Goal: Task Accomplishment & Management: Manage account settings

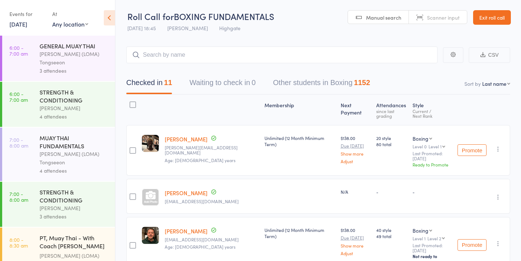
click at [27, 25] on link "[DATE]" at bounding box center [18, 24] width 18 height 8
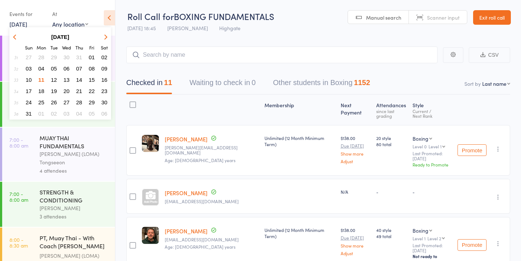
click at [53, 80] on span "12" at bounding box center [54, 80] width 6 height 6
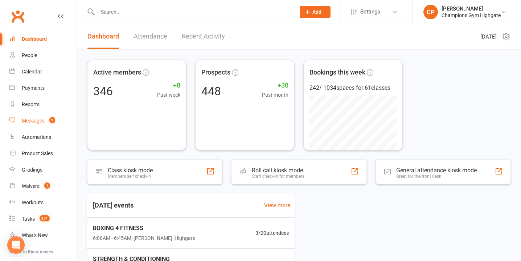
click at [42, 120] on div "Messages" at bounding box center [33, 121] width 23 height 6
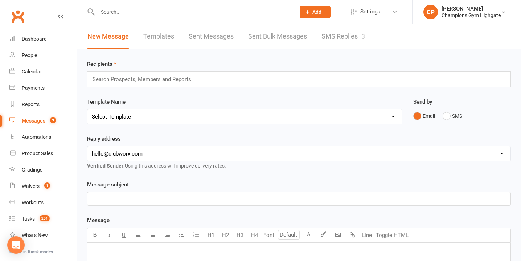
click at [49, 124] on link "Messages 3" at bounding box center [42, 121] width 67 height 16
click at [343, 40] on link "SMS Replies 3" at bounding box center [344, 36] width 44 height 25
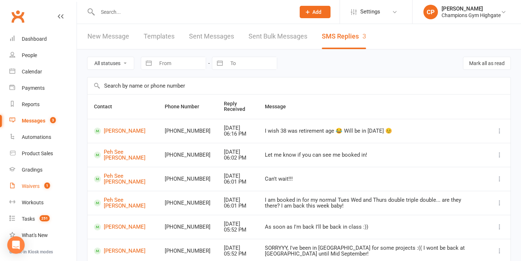
click at [29, 188] on div "Waivers" at bounding box center [31, 186] width 18 height 6
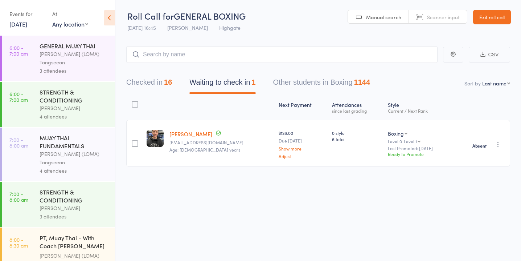
click at [23, 23] on link "[DATE]" at bounding box center [18, 24] width 18 height 8
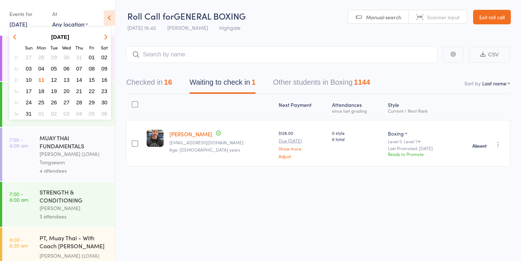
click at [53, 81] on span "12" at bounding box center [54, 80] width 6 height 6
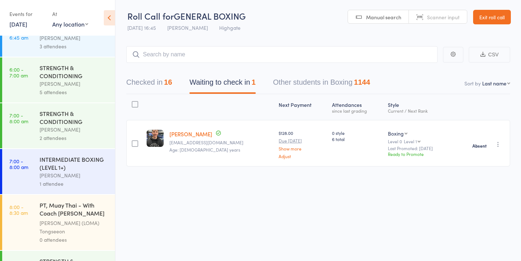
scroll to position [25, 0]
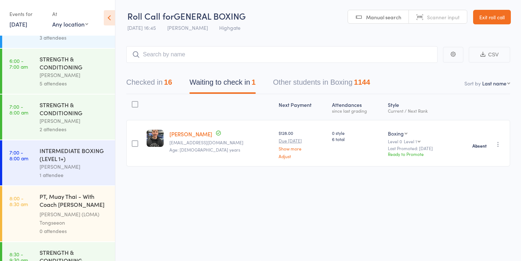
click at [66, 164] on div "Oscar Brant" at bounding box center [74, 166] width 69 height 8
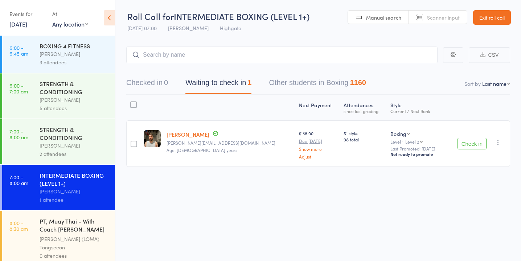
click at [82, 50] on div "Oscar Brant" at bounding box center [74, 54] width 69 height 8
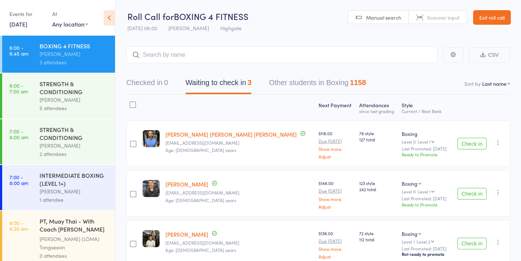
scroll to position [37, 0]
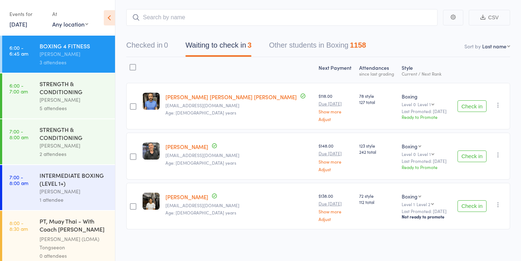
click at [80, 94] on div "STRENGTH & CONDITIONING" at bounding box center [74, 88] width 69 height 16
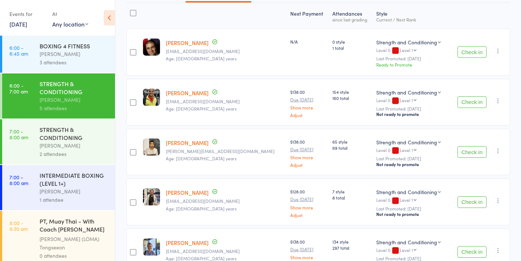
scroll to position [100, 0]
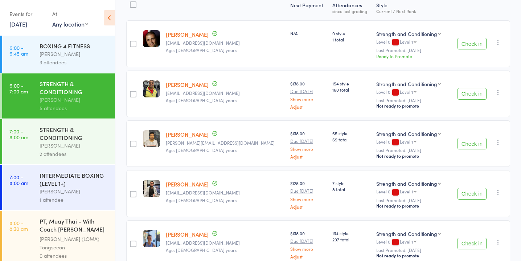
click at [474, 239] on button "Check in" at bounding box center [472, 243] width 29 height 12
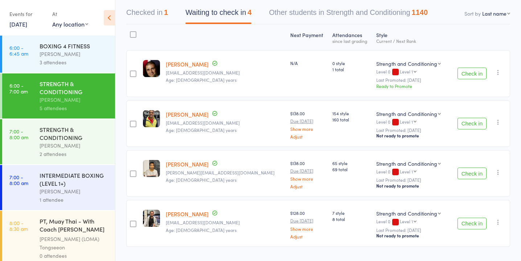
scroll to position [87, 0]
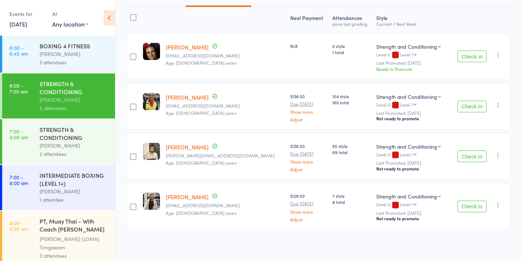
click at [469, 59] on button "Check in" at bounding box center [472, 56] width 29 height 12
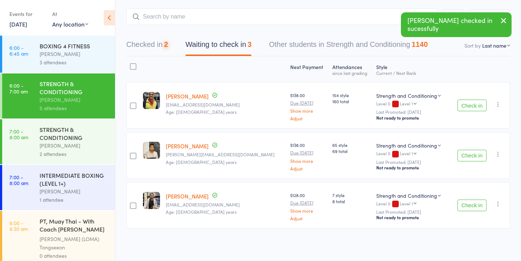
scroll to position [37, 0]
click at [466, 205] on button "Check in" at bounding box center [472, 206] width 29 height 12
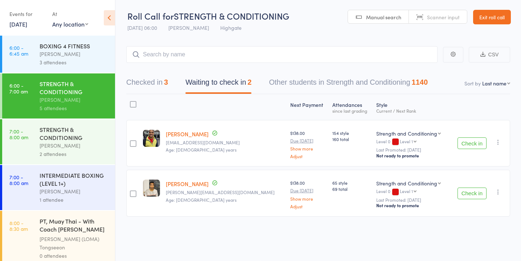
click at [466, 141] on button "Check in" at bounding box center [472, 143] width 29 height 12
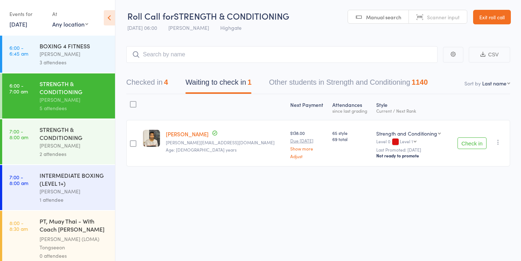
click at [82, 54] on div "Oscar Brant" at bounding box center [74, 54] width 69 height 8
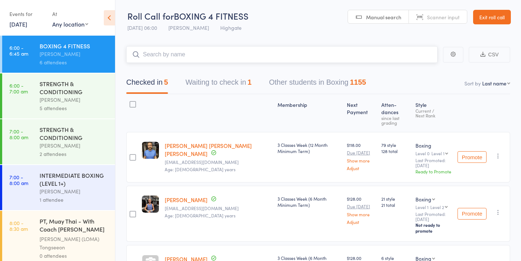
click at [209, 84] on button "Waiting to check in 1" at bounding box center [219, 83] width 66 height 19
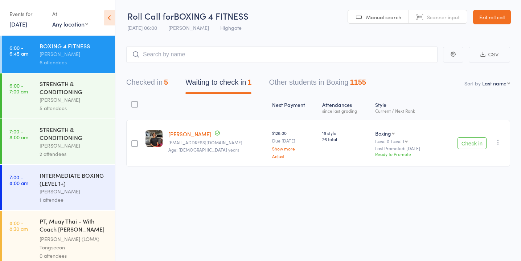
click at [464, 145] on button "Check in" at bounding box center [472, 143] width 29 height 12
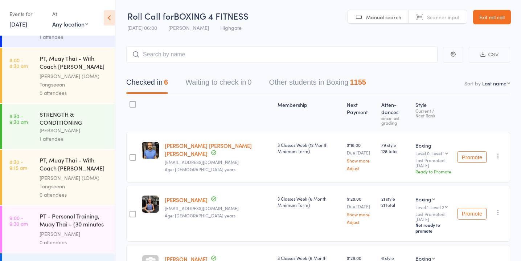
scroll to position [163, 0]
click at [81, 128] on div "Vincenzo Marroni" at bounding box center [74, 130] width 69 height 8
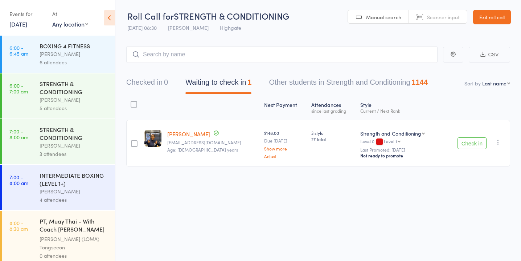
click at [78, 136] on div "STRENGTH & CONDITIONING" at bounding box center [74, 133] width 69 height 16
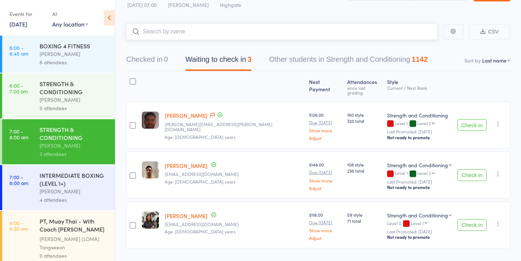
scroll to position [37, 0]
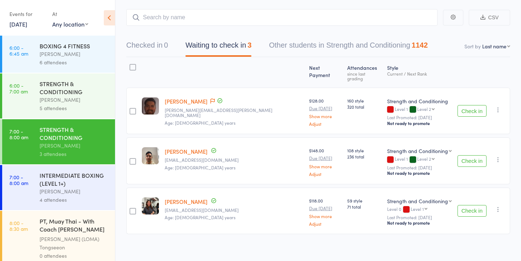
click at [475, 155] on button "Check in" at bounding box center [472, 161] width 29 height 12
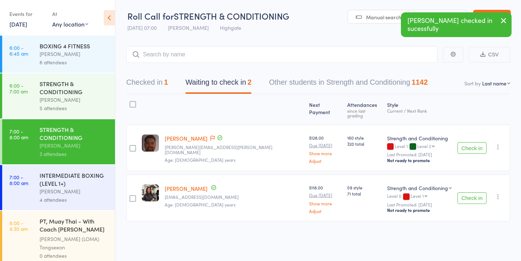
click at [476, 192] on button "Check in" at bounding box center [472, 198] width 29 height 12
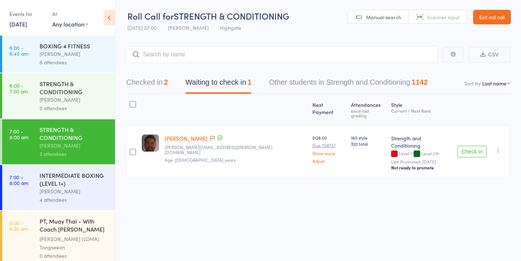
click at [474, 146] on button "Check in" at bounding box center [472, 152] width 29 height 12
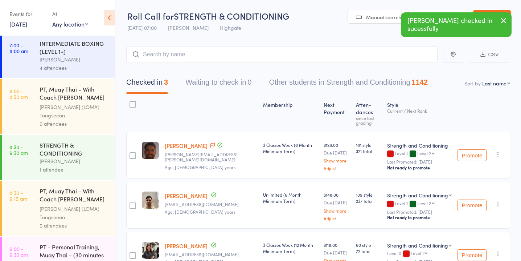
scroll to position [134, 0]
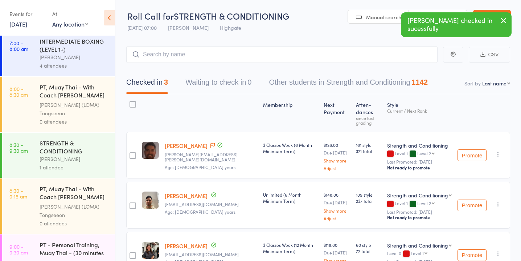
click at [80, 156] on div "Vincenzo Marroni" at bounding box center [74, 159] width 69 height 8
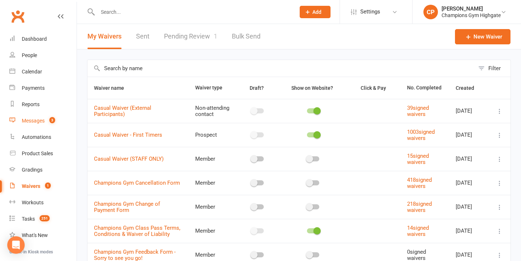
click at [52, 118] on span "3" at bounding box center [52, 120] width 6 height 6
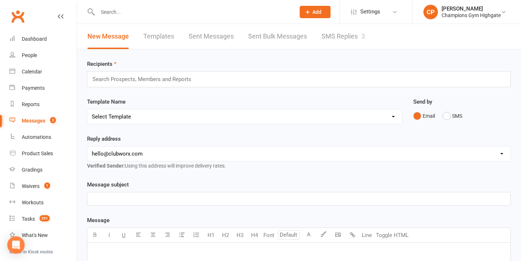
click at [326, 34] on link "SMS Replies 3" at bounding box center [344, 36] width 44 height 25
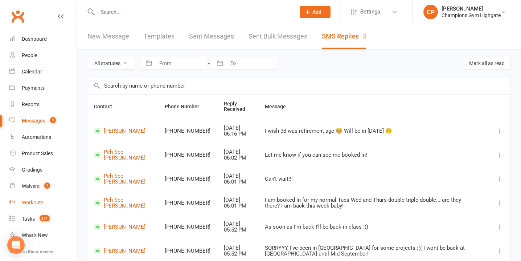
scroll to position [72, 0]
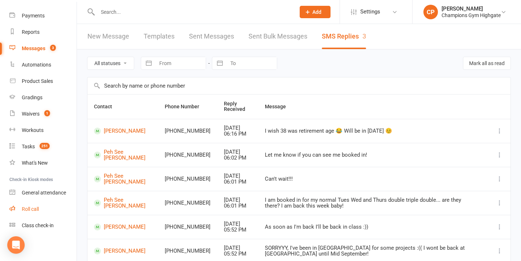
click at [34, 211] on div "Roll call" at bounding box center [30, 209] width 17 height 6
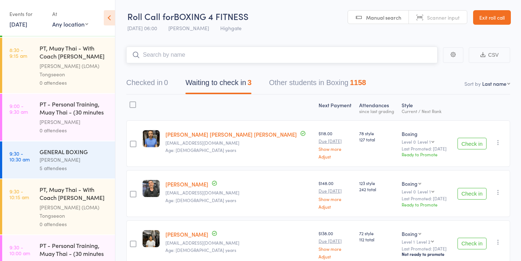
scroll to position [275, 0]
click at [99, 159] on div "Oscar Brant" at bounding box center [74, 159] width 69 height 8
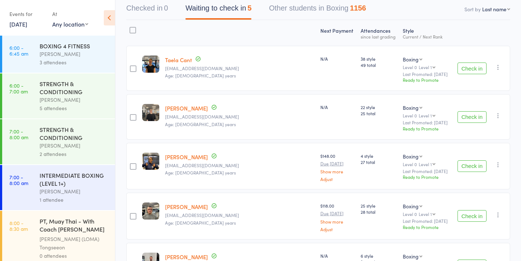
scroll to position [76, 0]
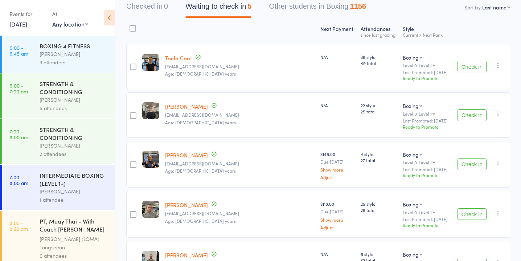
click at [87, 58] on div "3 attendees" at bounding box center [74, 62] width 69 height 8
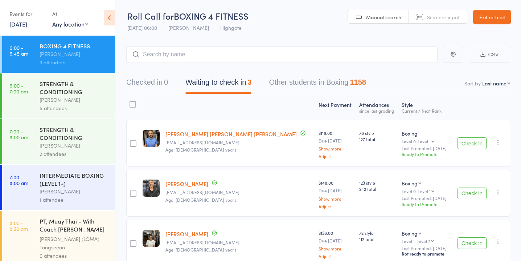
click at [473, 191] on button "Check in" at bounding box center [472, 193] width 29 height 12
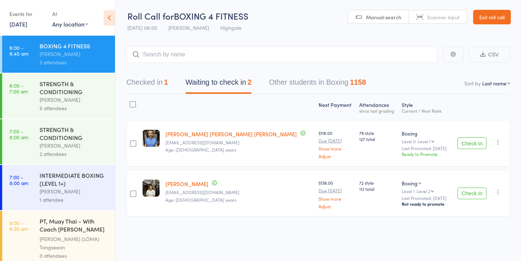
click at [479, 195] on button "Check in" at bounding box center [472, 193] width 29 height 12
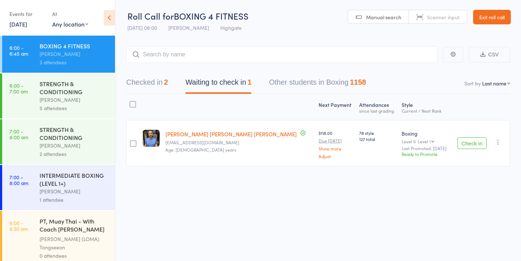
click at [481, 138] on button "Check in" at bounding box center [472, 143] width 29 height 12
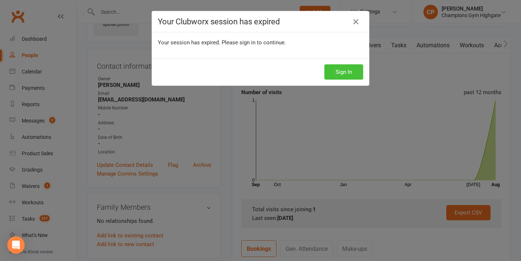
click at [342, 68] on button "Sign In" at bounding box center [344, 71] width 39 height 15
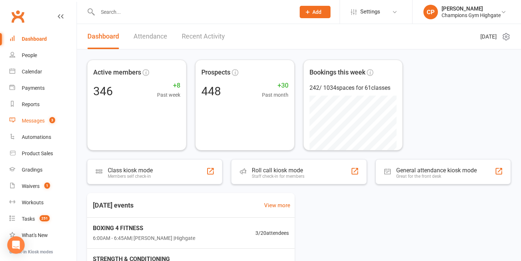
click at [49, 117] on link "Messages 3" at bounding box center [42, 121] width 67 height 16
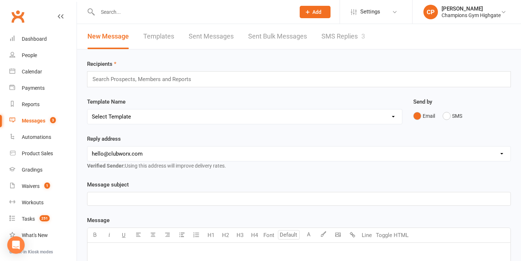
click at [336, 38] on link "SMS Replies 3" at bounding box center [344, 36] width 44 height 25
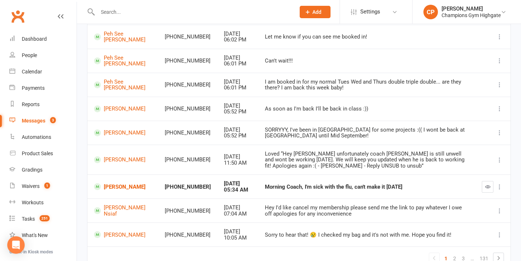
scroll to position [124, 0]
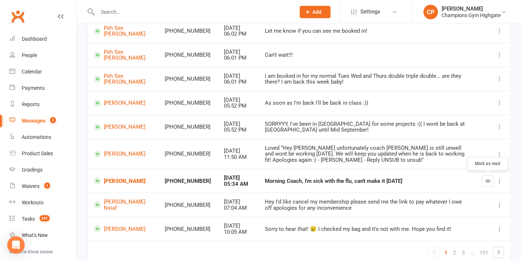
click at [485, 180] on icon "button" at bounding box center [487, 180] width 5 height 5
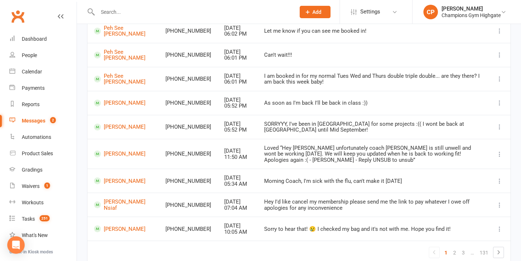
scroll to position [0, 0]
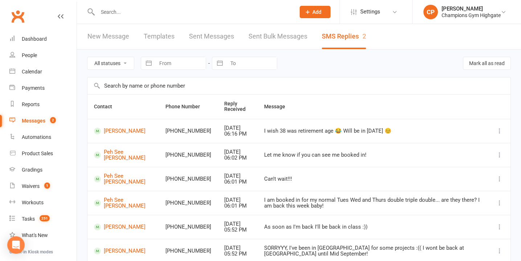
click at [112, 63] on select "All statuses Read only Unread only" at bounding box center [111, 63] width 46 height 12
click at [115, 61] on select "All statuses Read only Unread only" at bounding box center [111, 63] width 46 height 12
select select "unread_only"
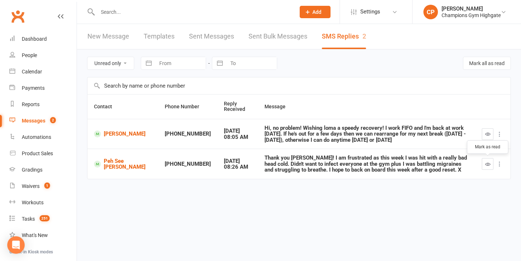
click at [489, 164] on icon "button" at bounding box center [487, 163] width 5 height 5
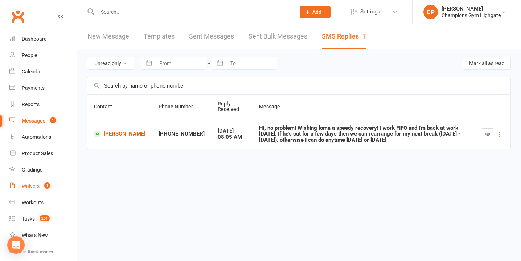
click at [33, 184] on div "Waivers" at bounding box center [31, 186] width 18 height 6
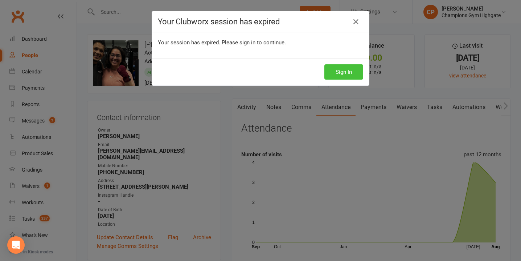
click at [346, 74] on button "Sign In" at bounding box center [344, 71] width 39 height 15
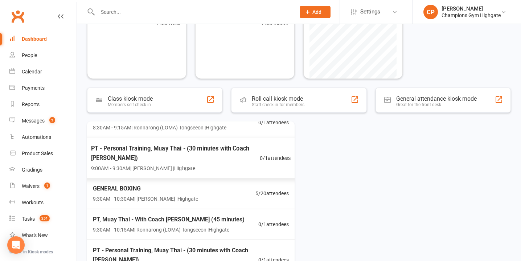
scroll to position [227, 0]
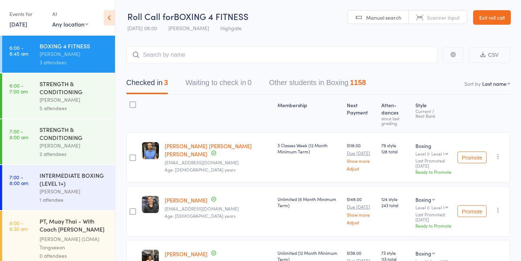
click at [230, 85] on button "Waiting to check in 0" at bounding box center [219, 84] width 66 height 19
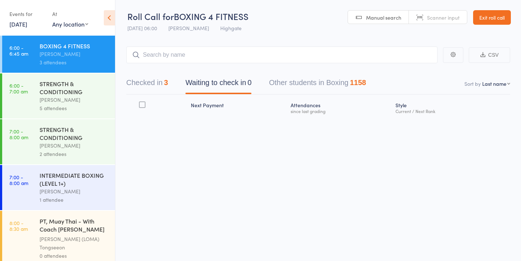
click at [224, 55] on input "search" at bounding box center [282, 54] width 312 height 17
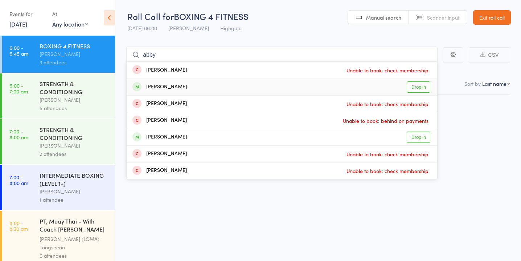
type input "abby"
click at [417, 86] on link "Drop in" at bounding box center [419, 86] width 24 height 11
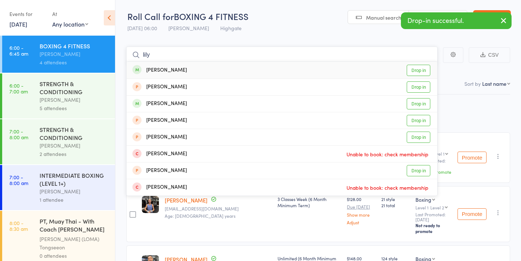
type input "lily"
click at [417, 72] on link "Drop in" at bounding box center [419, 70] width 24 height 11
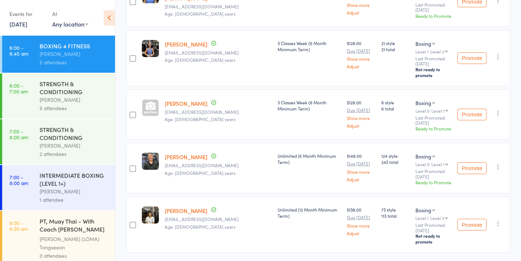
scroll to position [160, 0]
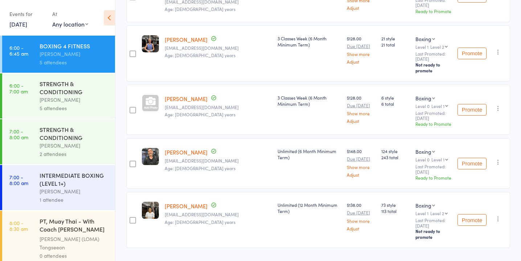
click at [69, 181] on div "INTERMEDIATE BOXING (LEVEL 1+)" at bounding box center [74, 179] width 69 height 16
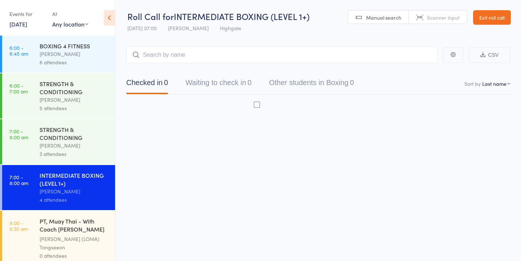
scroll to position [0, 0]
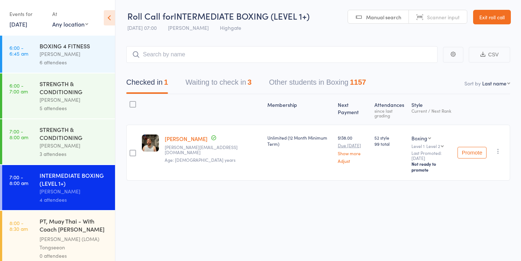
click at [237, 86] on button "Waiting to check in 3" at bounding box center [219, 83] width 66 height 19
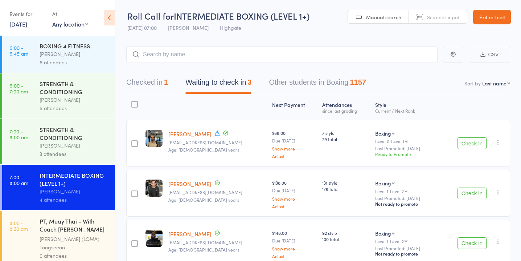
click at [476, 141] on button "Check in" at bounding box center [472, 143] width 29 height 12
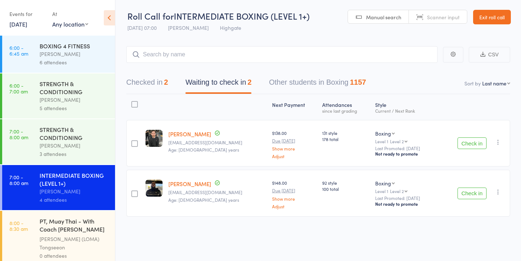
click at [471, 193] on button "Check in" at bounding box center [472, 193] width 29 height 12
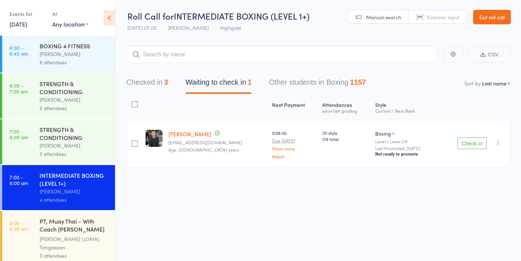
click at [467, 143] on button "Check in" at bounding box center [472, 143] width 29 height 12
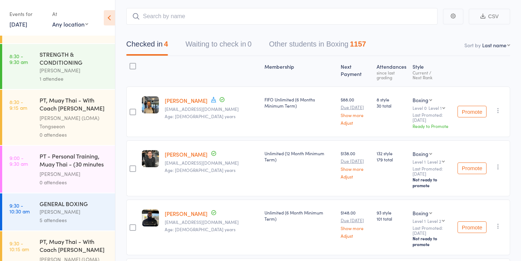
scroll to position [224, 0]
click at [74, 203] on div "GENERAL BOXING" at bounding box center [74, 202] width 69 height 8
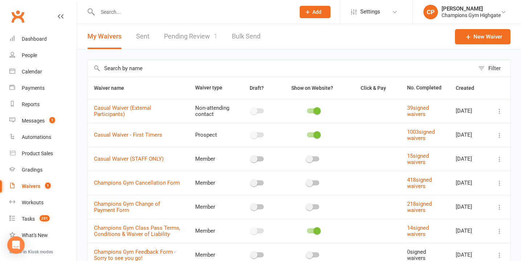
click at [184, 13] on input "text" at bounding box center [192, 12] width 195 height 10
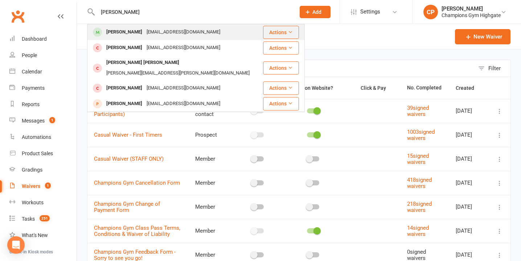
type input "lynn"
click at [197, 36] on div "lynndavidgeorge@gmail.com" at bounding box center [184, 32] width 78 height 11
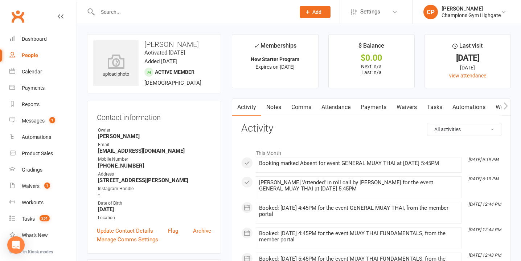
click at [275, 109] on link "Notes" at bounding box center [273, 107] width 25 height 17
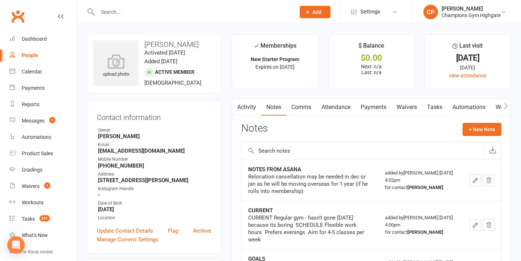
click at [300, 110] on link "Comms" at bounding box center [301, 107] width 30 height 17
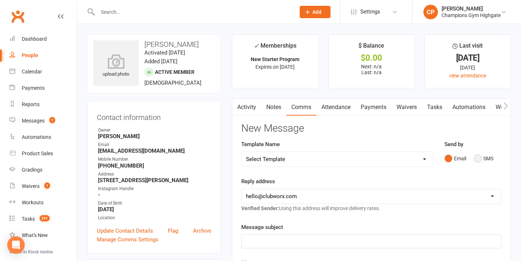
click at [477, 159] on button "SMS" at bounding box center [484, 158] width 20 height 14
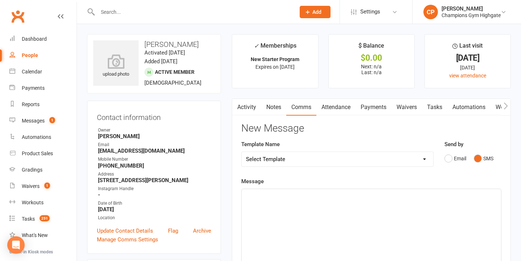
click at [348, 192] on p "﻿" at bounding box center [371, 195] width 251 height 9
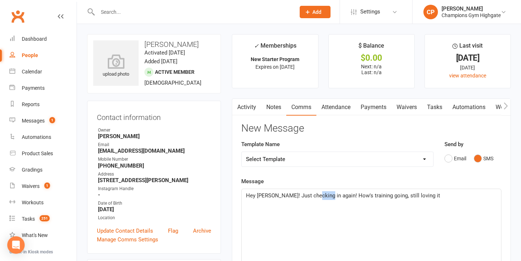
drag, startPoint x: 312, startPoint y: 196, endPoint x: 324, endPoint y: 198, distance: 12.6
click at [324, 198] on span "Hey Lynn! Just checking in again! How's training going, still loving it" at bounding box center [343, 195] width 194 height 7
click at [399, 197] on p "Hey Lynn! Just checking in! How's training going, still loving it" at bounding box center [371, 195] width 251 height 9
click at [471, 196] on span "Hey Lynn! Just checking in! How's training going, still loving it? I'd love to …" at bounding box center [362, 199] width 233 height 15
click at [424, 205] on p "Hey Lynn! Just checking in! How's training going, still loving it? I'd love to …" at bounding box center [371, 199] width 251 height 17
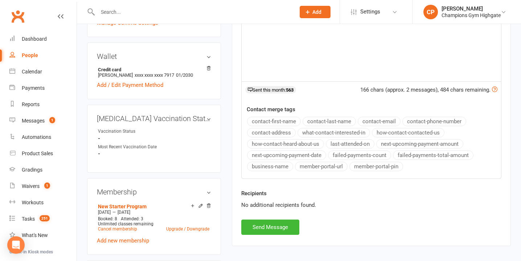
scroll to position [219, 0]
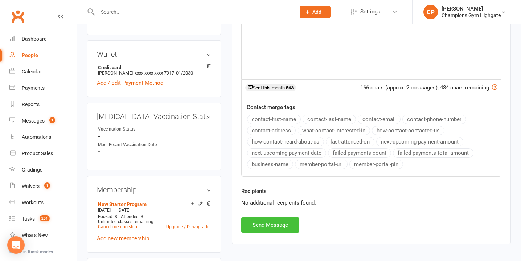
click at [282, 226] on button "Send Message" at bounding box center [270, 224] width 58 height 15
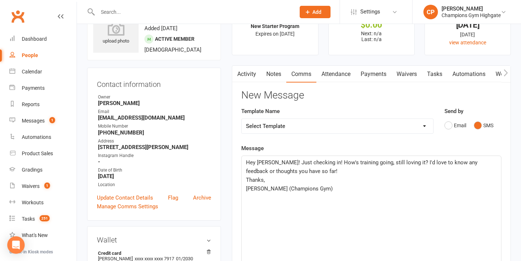
scroll to position [0, 0]
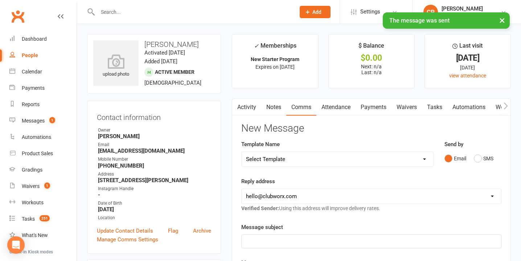
click at [252, 107] on link "Activity" at bounding box center [246, 107] width 29 height 17
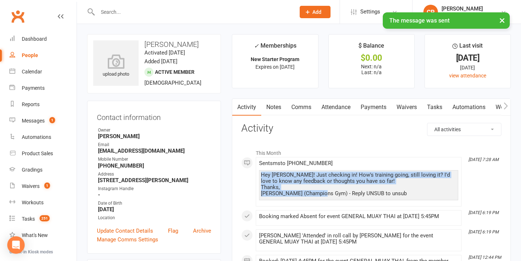
drag, startPoint x: 321, startPoint y: 195, endPoint x: 257, endPoint y: 175, distance: 66.9
click at [257, 175] on li "Aug 12, 7:28 AM Sent sms to +61452534131 Hey Lynn! Just checking in! How's trai…" at bounding box center [359, 181] width 206 height 49
copy div "Hey Lynn! Just checking in! How's training going, still loving it? I'd love to …"
click at [272, 107] on link "Notes" at bounding box center [273, 107] width 25 height 17
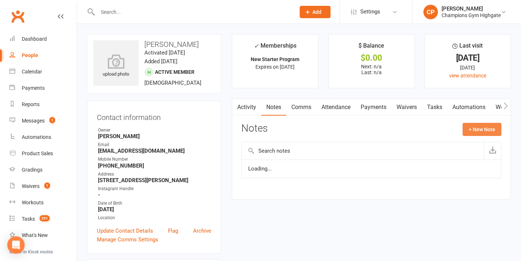
click at [477, 127] on button "+ New Note" at bounding box center [482, 129] width 39 height 13
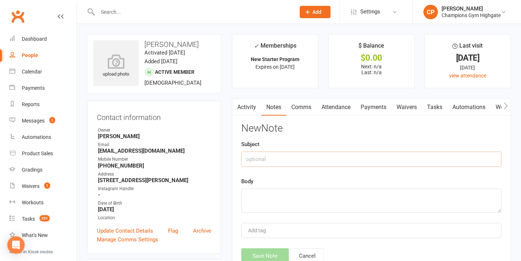
click at [253, 162] on input "text" at bounding box center [371, 158] width 260 height 15
type input "DAY 7 CHECK IN"
click at [252, 195] on textarea at bounding box center [371, 200] width 260 height 24
paste textarea "Hey Lynn! Just checking in! How's training going, still loving it? I'd love to …"
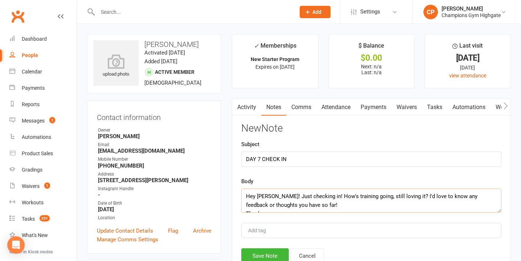
scroll to position [13, 0]
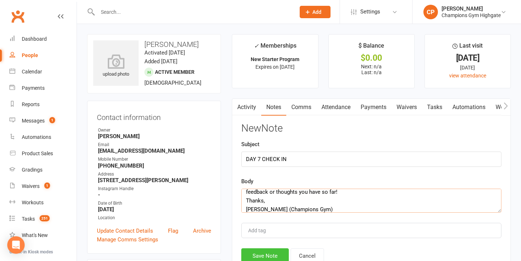
type textarea "Hey Lynn! Just checking in! How's training going, still loving it? I'd love to …"
click at [267, 253] on button "Save Note" at bounding box center [265, 255] width 48 height 15
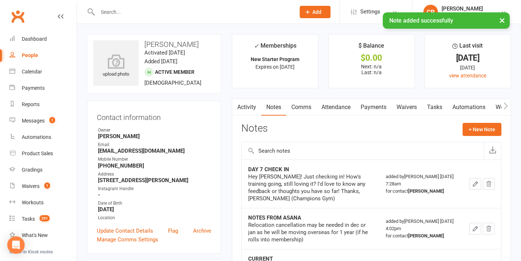
click at [346, 106] on link "Attendance" at bounding box center [336, 107] width 39 height 17
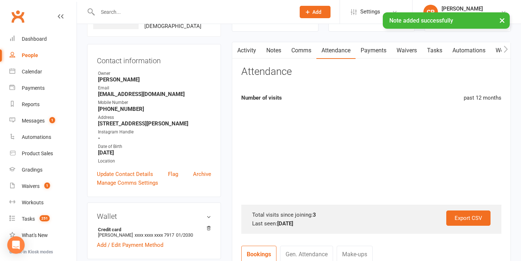
scroll to position [59, 0]
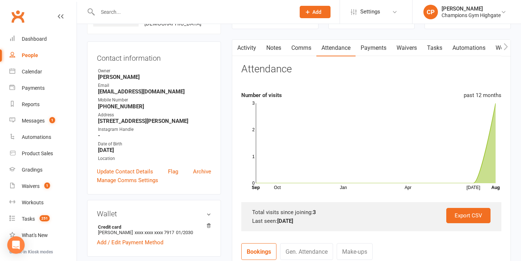
click at [182, 8] on input "text" at bounding box center [192, 12] width 195 height 10
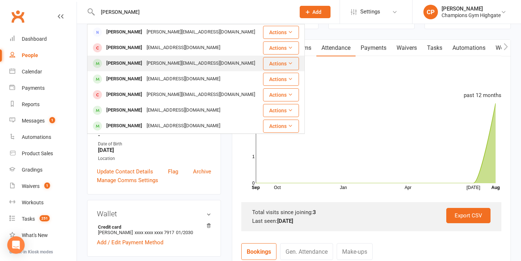
type input "james mc"
click at [181, 64] on div "james.mcwhinnie15@outlook.com" at bounding box center [201, 63] width 113 height 11
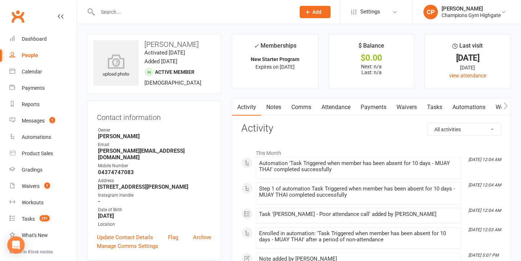
click at [272, 114] on link "Notes" at bounding box center [273, 107] width 25 height 17
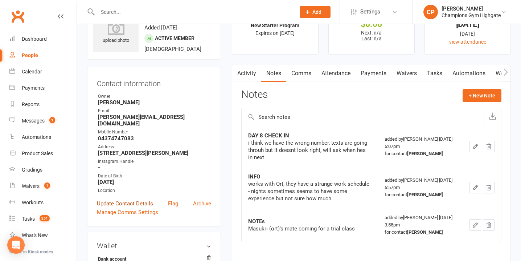
click at [126, 199] on link "Update Contact Details" at bounding box center [125, 203] width 56 height 9
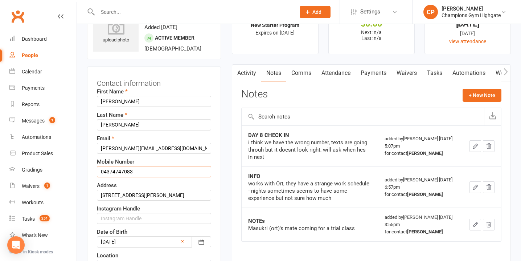
click at [123, 171] on input "04374747083" at bounding box center [154, 171] width 114 height 11
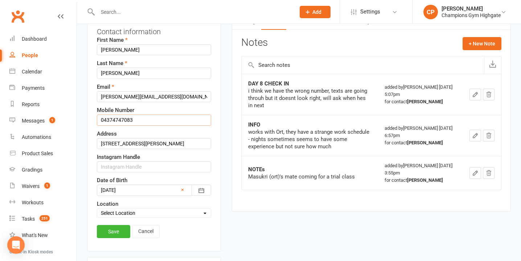
scroll to position [88, 0]
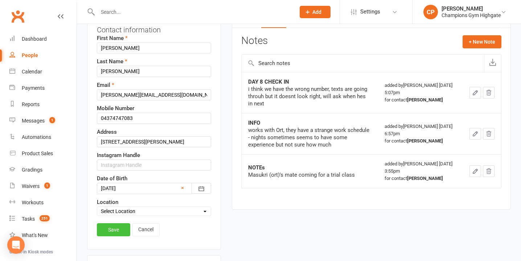
click at [121, 224] on link "Save" at bounding box center [113, 229] width 33 height 13
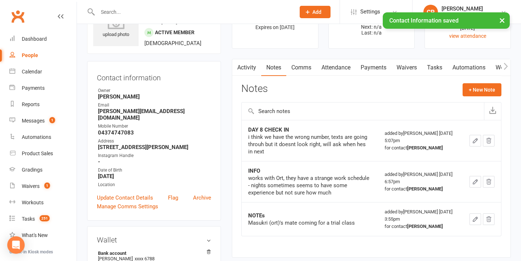
scroll to position [0, 0]
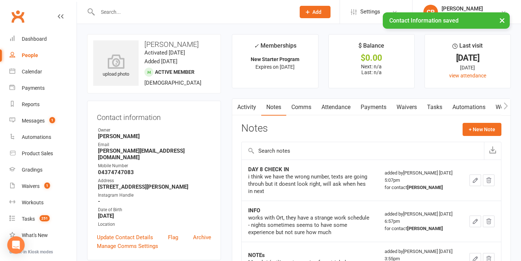
click at [330, 106] on link "Attendance" at bounding box center [336, 107] width 39 height 17
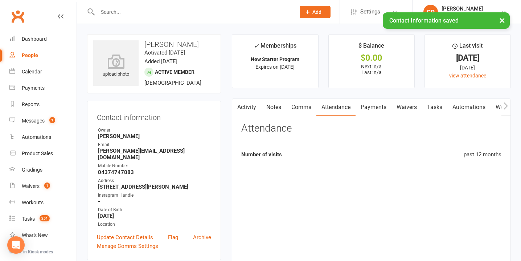
click at [309, 106] on link "Comms" at bounding box center [301, 107] width 30 height 17
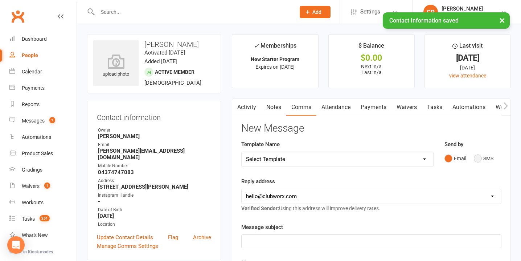
click at [478, 159] on button "SMS" at bounding box center [484, 158] width 20 height 14
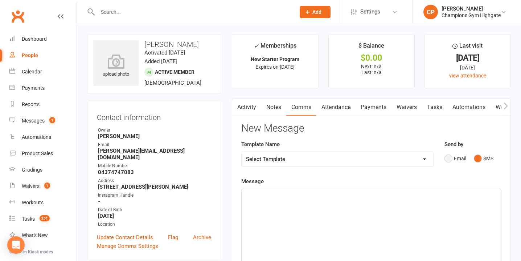
click at [452, 157] on button "Email" at bounding box center [456, 158] width 22 height 14
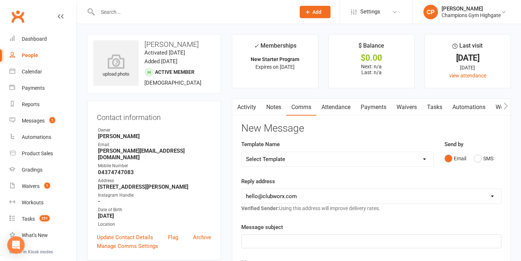
click at [307, 198] on select "hello@clubworx.com membershighgate@championsgym.com.au helen@championsgym.com.a…" at bounding box center [372, 196] width 260 height 15
select select "8"
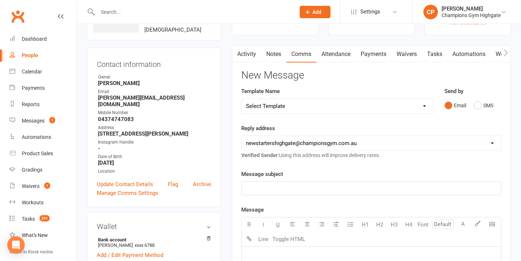
scroll to position [54, 0]
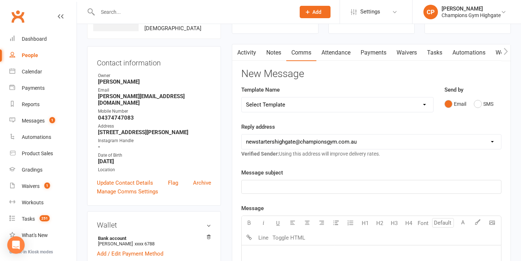
click at [284, 187] on p "﻿" at bounding box center [371, 186] width 251 height 9
click at [314, 188] on span "CHampions Gym - Wrong COntact Number?" at bounding box center [298, 186] width 105 height 7
click at [253, 187] on span "CHampions Gym - Wrong Contact Number?" at bounding box center [298, 186] width 105 height 7
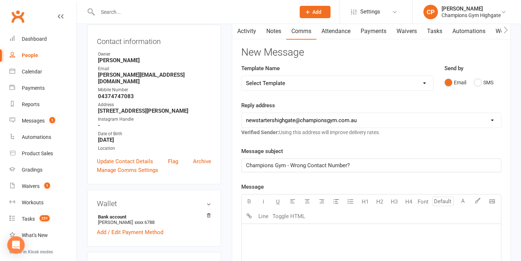
scroll to position [81, 0]
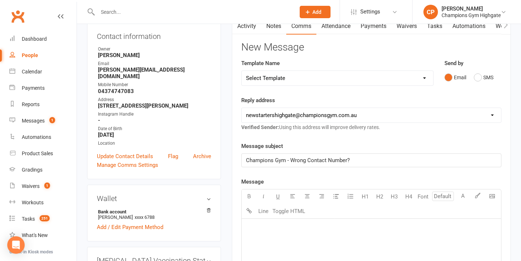
click at [261, 227] on p "﻿" at bounding box center [371, 227] width 251 height 9
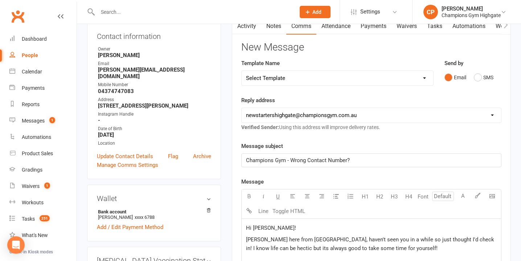
scroll to position [210, 0]
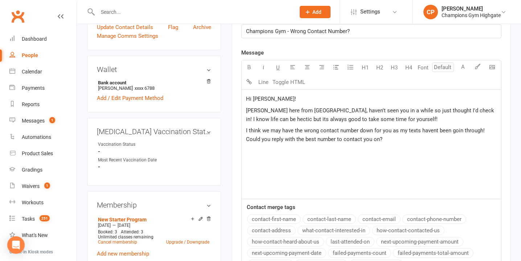
click at [436, 133] on span "I think we may have the wrong contact number down for you as my texts havent be…" at bounding box center [366, 134] width 240 height 15
click at [464, 131] on span "I think we may have the wrong contact number down for you as my texts haven't b…" at bounding box center [366, 134] width 241 height 15
click at [402, 150] on div "Hi James! Chiara here from CG Highgate, haven't seen you in a while so just tho…" at bounding box center [372, 144] width 260 height 109
click at [338, 149] on div "Hi James! Chiara here from CG Highgate, haven't seen you in a while so just tho…" at bounding box center [372, 144] width 260 height 109
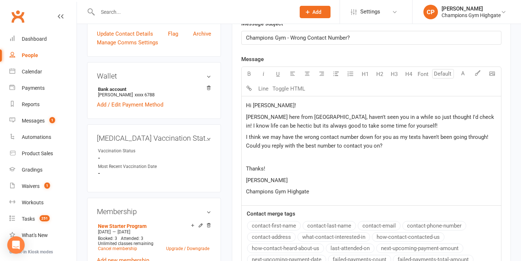
scroll to position [204, 0]
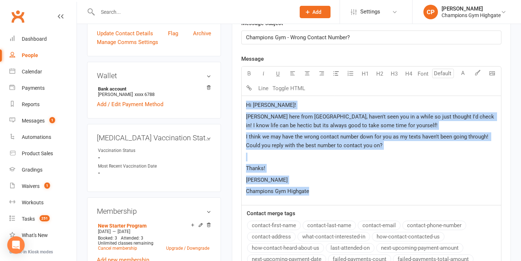
drag, startPoint x: 247, startPoint y: 105, endPoint x: 321, endPoint y: 195, distance: 117.1
click at [321, 195] on div "Hi James! Chiara here from CG Highgate, haven't seen you in a while so just tho…" at bounding box center [372, 150] width 260 height 109
copy div "Hi James! Chiara here from CG Highgate, haven't seen you in a while so just tho…"
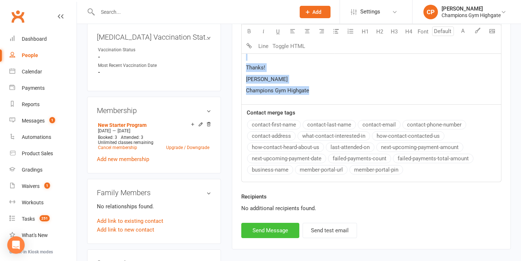
click at [290, 224] on button "Send Message" at bounding box center [270, 230] width 58 height 15
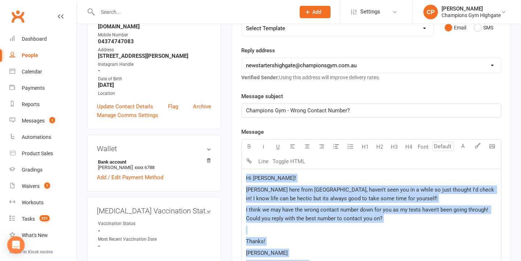
scroll to position [0, 0]
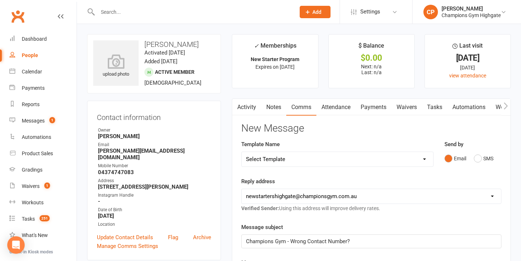
select select "0"
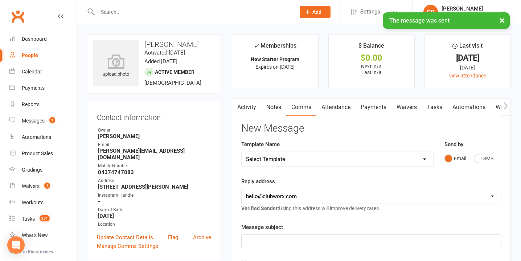
click at [277, 106] on link "Notes" at bounding box center [273, 107] width 25 height 17
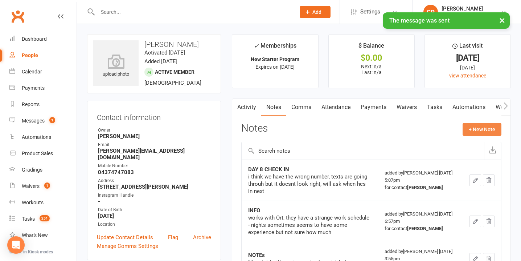
click at [475, 130] on button "+ New Note" at bounding box center [482, 129] width 39 height 13
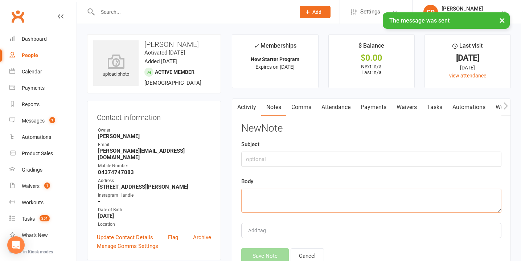
click at [269, 196] on textarea at bounding box center [371, 200] width 260 height 24
paste textarea "Hi James! Chiara here from CG Highgate, haven't seen you in a while so just tho…"
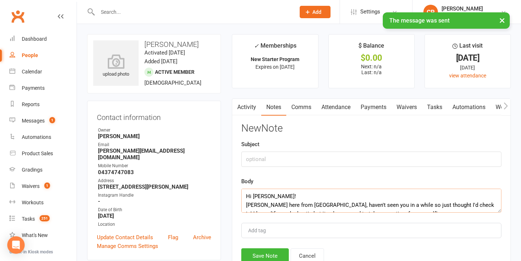
scroll to position [74, 0]
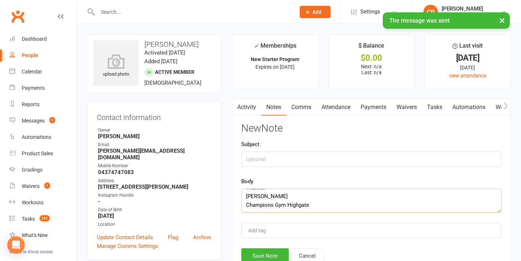
type textarea "Hi James! Chiara here from CG Highgate, haven't seen you in a while so just tho…"
click at [265, 156] on input "text" at bounding box center [371, 158] width 260 height 15
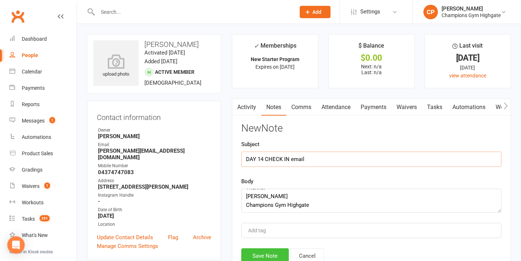
type input "DAY 14 CHECK IN email"
click at [280, 248] on button "Save Note" at bounding box center [265, 255] width 48 height 15
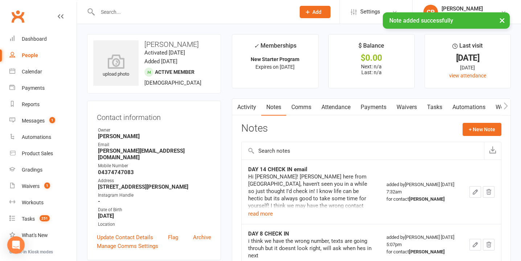
click at [404, 109] on link "Waivers" at bounding box center [407, 107] width 30 height 17
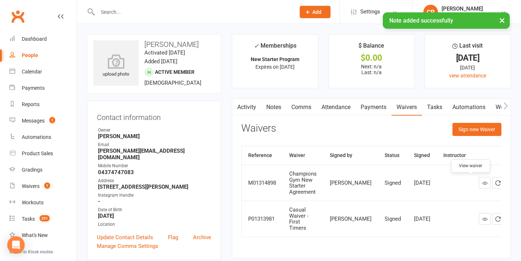
click at [483, 183] on icon at bounding box center [485, 182] width 5 height 5
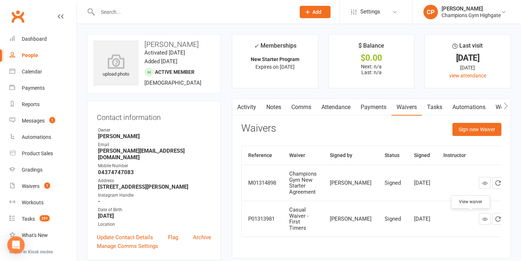
click at [483, 220] on icon at bounding box center [485, 218] width 5 height 5
click at [249, 107] on link "Activity" at bounding box center [246, 107] width 29 height 17
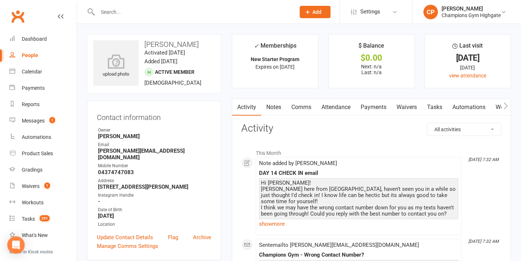
click at [333, 107] on link "Attendance" at bounding box center [336, 107] width 39 height 17
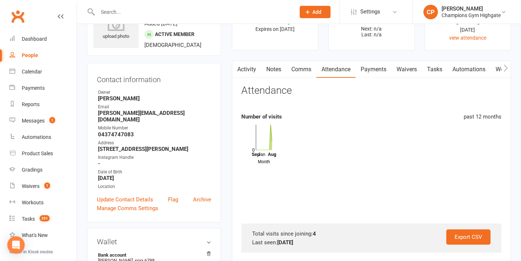
scroll to position [42, 0]
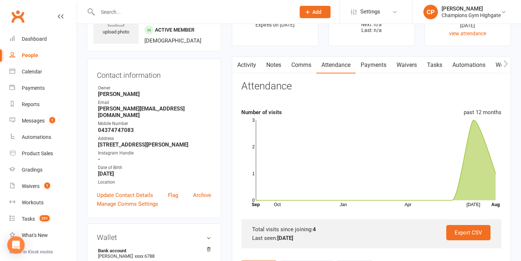
click at [174, 19] on div at bounding box center [188, 12] width 203 height 24
click at [173, 12] on input "text" at bounding box center [192, 12] width 195 height 10
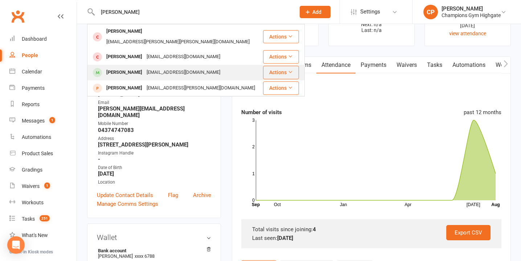
type input "henry"
click at [179, 67] on div "henryprescott33@gmail.com" at bounding box center [184, 72] width 78 height 11
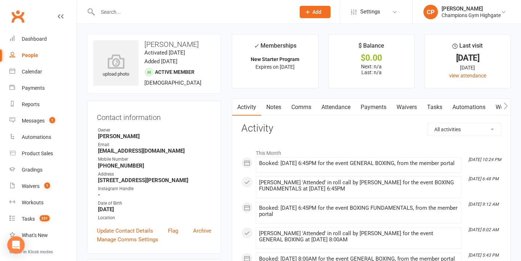
click at [183, 10] on input "text" at bounding box center [192, 12] width 195 height 10
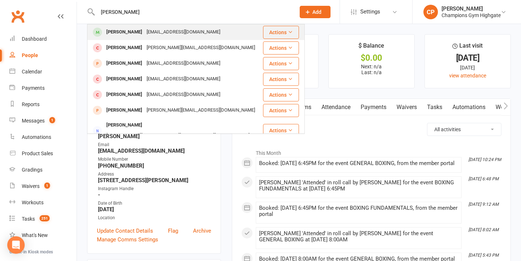
type input "fraser hunter"
click at [185, 34] on div "fkhauuk@gmail.com" at bounding box center [184, 32] width 78 height 11
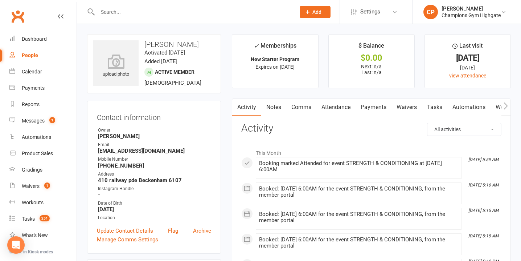
click at [339, 102] on link "Attendance" at bounding box center [336, 107] width 39 height 17
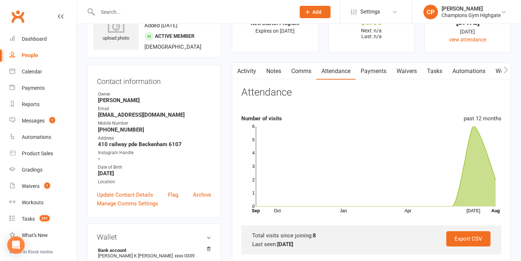
scroll to position [36, 0]
click at [404, 73] on link "Waivers" at bounding box center [407, 70] width 30 height 17
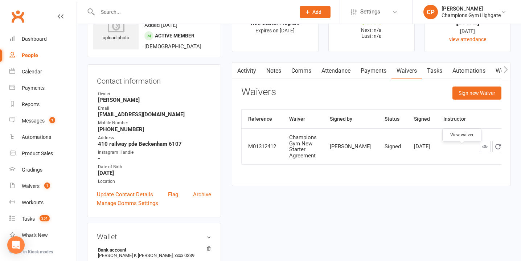
click at [483, 149] on icon at bounding box center [485, 146] width 5 height 5
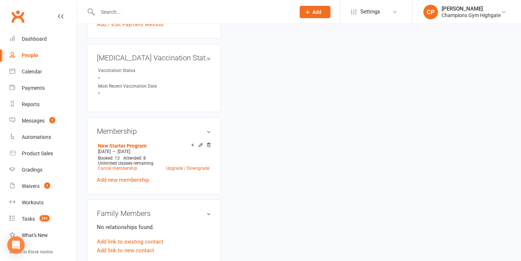
scroll to position [277, 0]
click at [130, 181] on link "Add new membership" at bounding box center [123, 180] width 52 height 7
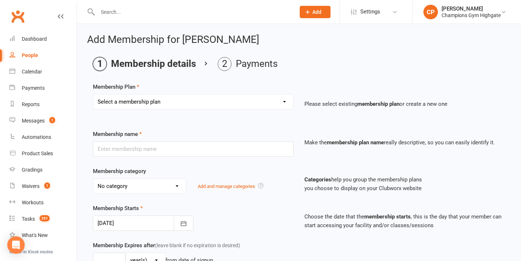
click at [187, 102] on select "Select a membership plan Create new Membership Plan New Starter Program FIFO Ne…" at bounding box center [193, 101] width 200 height 15
select select "4"
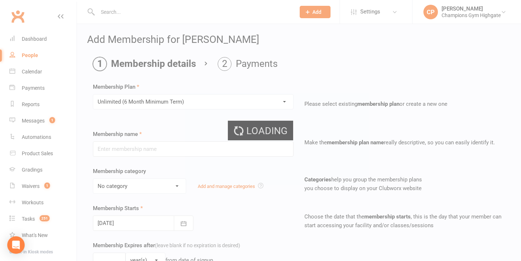
type input "Unlimited (6 Month Minimum Term)"
select select "9"
type input "0"
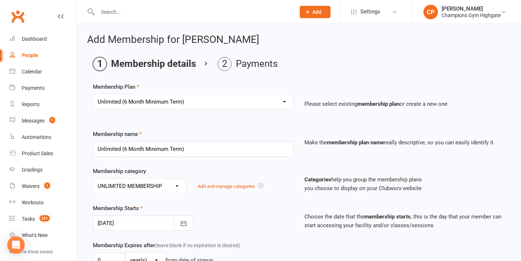
click at [129, 223] on div at bounding box center [143, 222] width 101 height 15
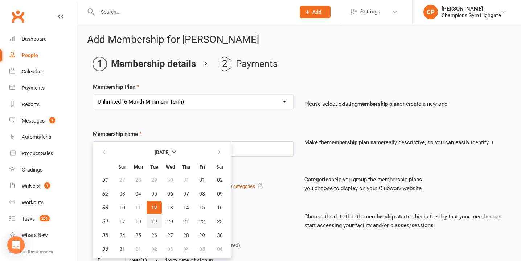
click at [156, 221] on span "19" at bounding box center [154, 221] width 6 height 6
type input "19 Aug 2025"
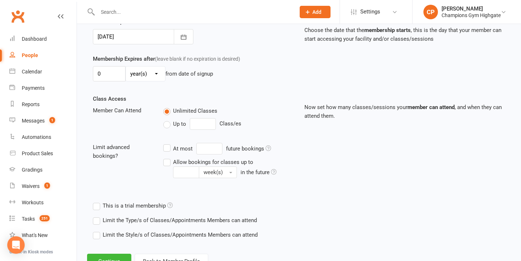
scroll to position [215, 0]
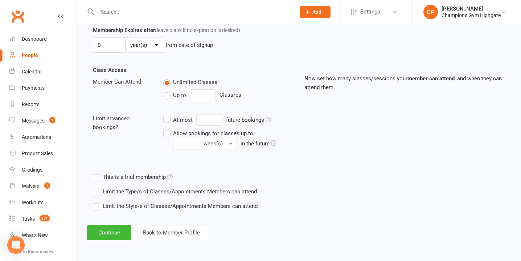
click at [97, 191] on label "Limit the Type/s of Classes/Appointments Members can attend" at bounding box center [175, 191] width 164 height 9
click at [97, 187] on input "Limit the Type/s of Classes/Appointments Members can attend" at bounding box center [95, 187] width 5 height 0
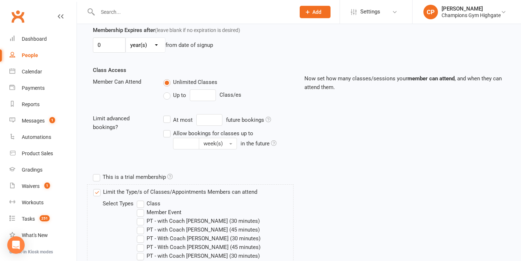
click at [141, 205] on label "Class" at bounding box center [149, 203] width 24 height 9
click at [141, 199] on input "Class" at bounding box center [139, 199] width 5 height 0
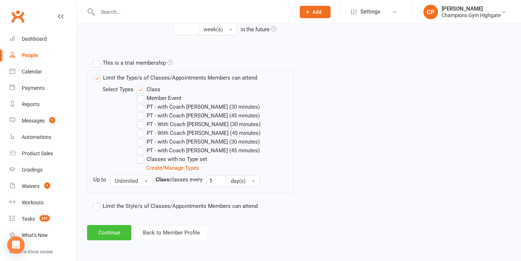
click at [118, 230] on button "Continue" at bounding box center [109, 232] width 44 height 15
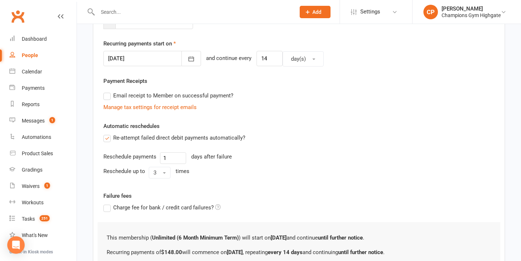
scroll to position [238, 0]
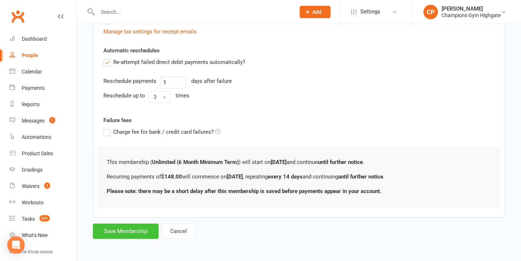
click at [134, 228] on button "Save Membership" at bounding box center [126, 230] width 66 height 15
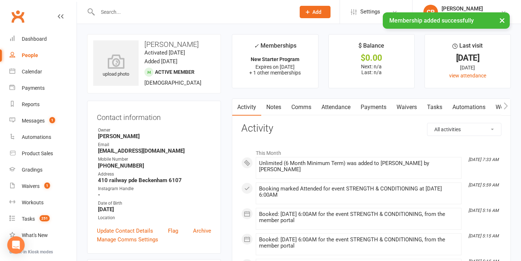
click at [344, 103] on link "Attendance" at bounding box center [336, 107] width 39 height 17
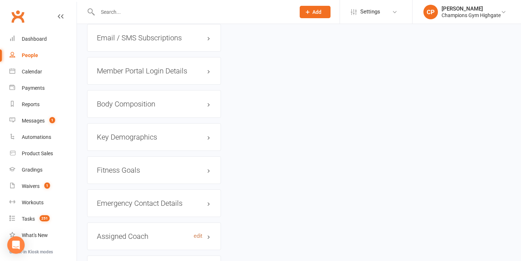
click at [201, 235] on link "edit" at bounding box center [198, 236] width 9 height 6
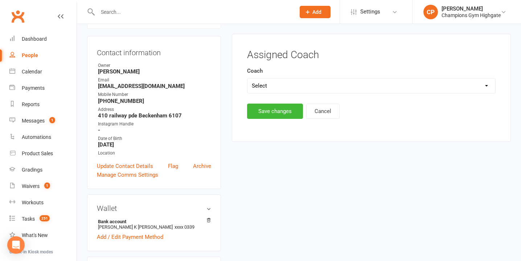
scroll to position [62, 0]
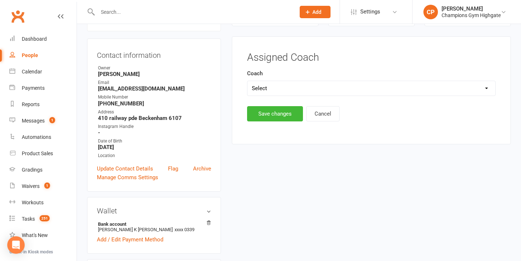
click at [289, 89] on select "Select Alexandre Alves Emma Mallia Loma Duran Singh Oscar James Brant" at bounding box center [372, 88] width 248 height 15
select select "Alexandre Alves"
click at [277, 115] on button "Save changes" at bounding box center [275, 113] width 56 height 15
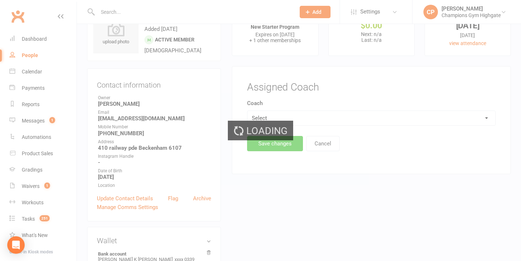
scroll to position [0, 0]
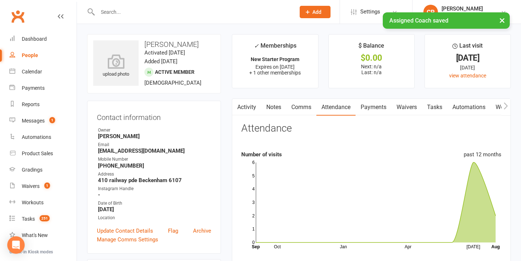
click at [407, 106] on link "Waivers" at bounding box center [407, 107] width 30 height 17
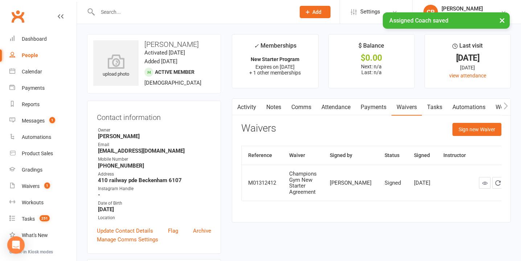
click at [384, 111] on link "Payments" at bounding box center [374, 107] width 36 height 17
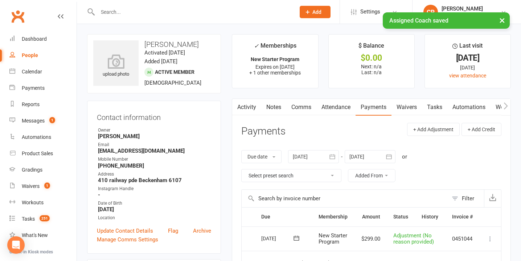
click at [443, 106] on link "Tasks" at bounding box center [434, 107] width 25 height 17
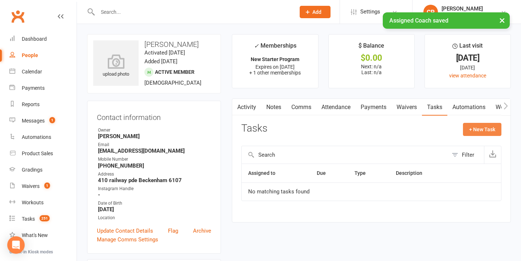
click at [472, 133] on button "+ New Task" at bounding box center [482, 129] width 38 height 13
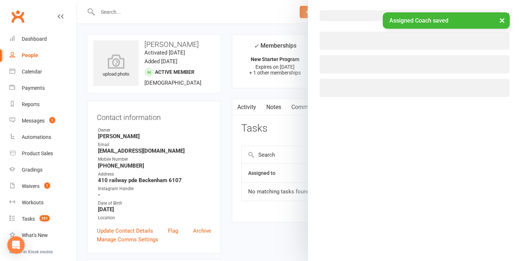
select select "51774"
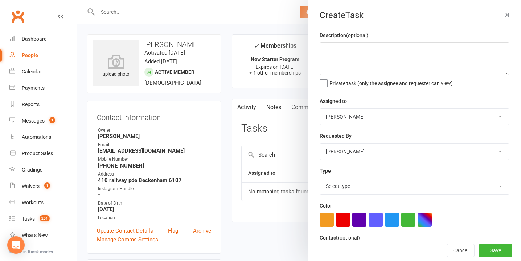
click at [361, 116] on select "Pamorn Martdee Helen Bologa Whitney Tuna Ronnarong (LOMA) Tongseeon Joondalup R…" at bounding box center [414, 117] width 189 height 16
select select "53004"
click at [339, 189] on select "Select type Cancellation call Cancellation request Check about cancellation - m…" at bounding box center [414, 186] width 189 height 16
select select "23878"
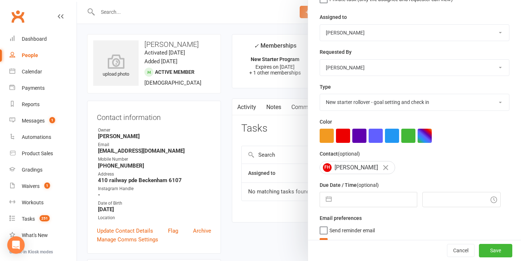
scroll to position [97, 0]
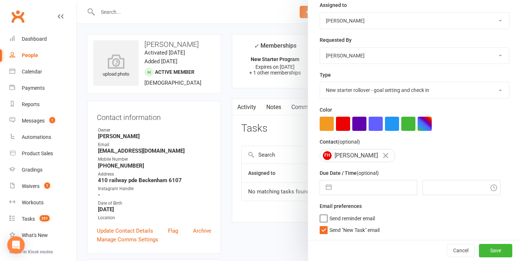
click at [343, 188] on input "text" at bounding box center [376, 187] width 82 height 15
select select "6"
select select "2025"
select select "7"
select select "2025"
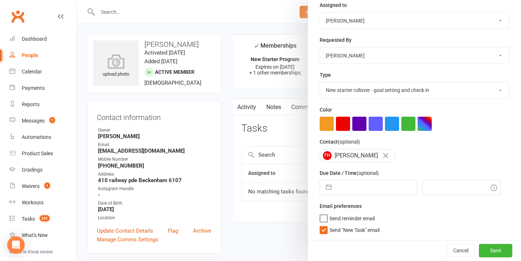
select select "8"
select select "2025"
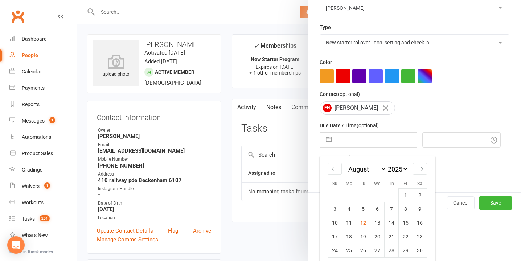
scroll to position [163, 0]
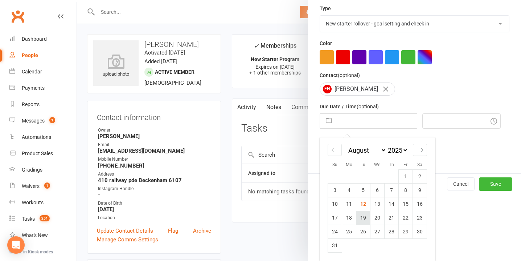
click at [369, 213] on td "19" at bounding box center [364, 218] width 14 height 14
type input "19 Aug 2025"
type input "7:45am"
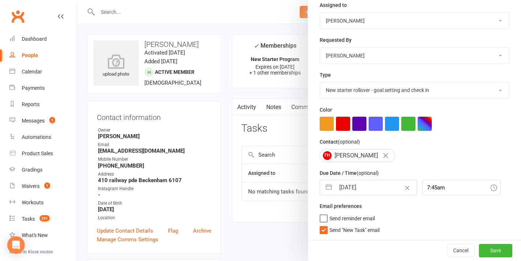
scroll to position [97, 0]
click at [495, 251] on button "Save" at bounding box center [495, 250] width 33 height 13
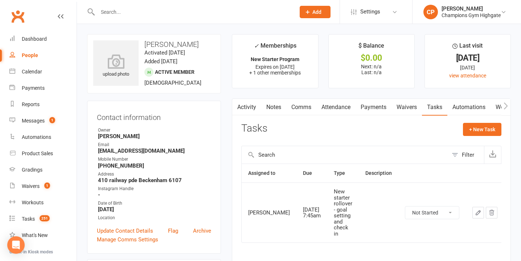
click at [192, 8] on input "text" at bounding box center [192, 12] width 195 height 10
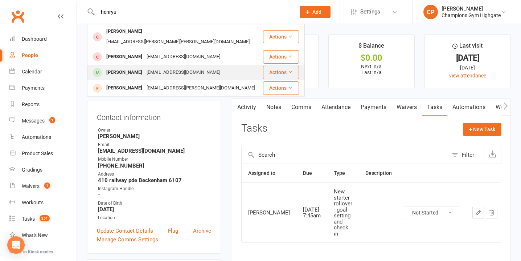
type input "henryu"
click at [179, 67] on div "henryprescott33@gmail.com" at bounding box center [184, 72] width 78 height 11
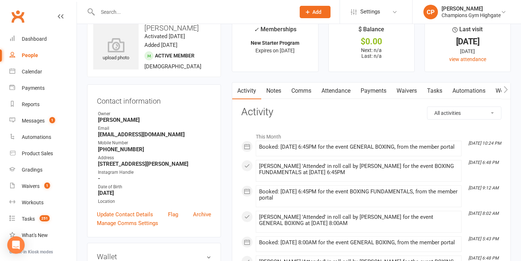
scroll to position [22, 0]
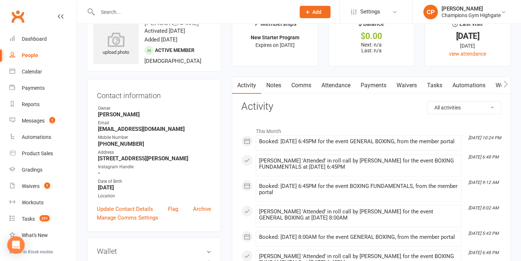
click at [407, 86] on link "Waivers" at bounding box center [407, 85] width 30 height 17
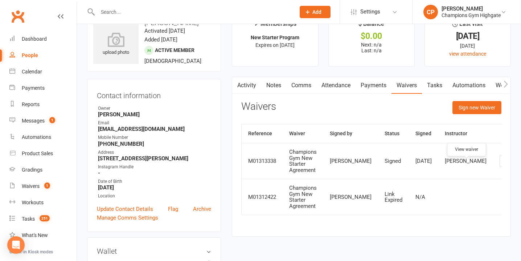
click at [503, 164] on icon at bounding box center [505, 160] width 5 height 5
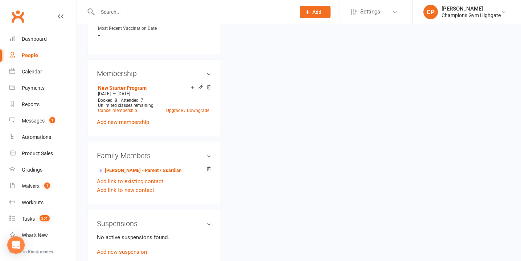
scroll to position [340, 0]
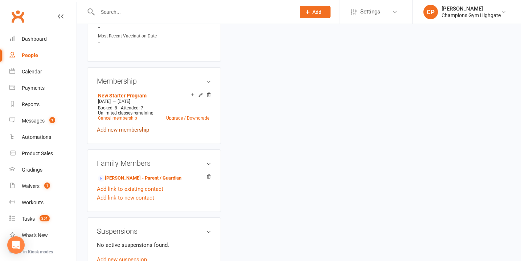
click at [136, 126] on link "Add new membership" at bounding box center [123, 129] width 52 height 7
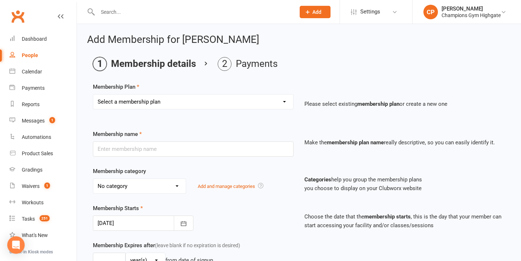
click at [191, 102] on select "Select a membership plan Create new Membership Plan New Starter Program FIFO Ne…" at bounding box center [193, 101] width 200 height 15
select select "6"
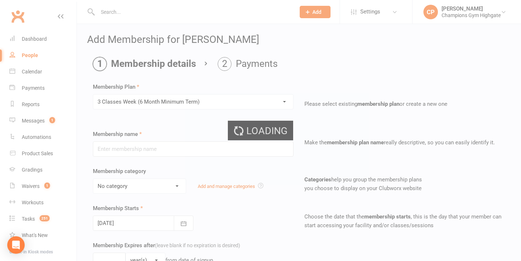
type input "3 Classes Week (6 Month Minimum Term)"
select select "0"
type input "0"
type input "3"
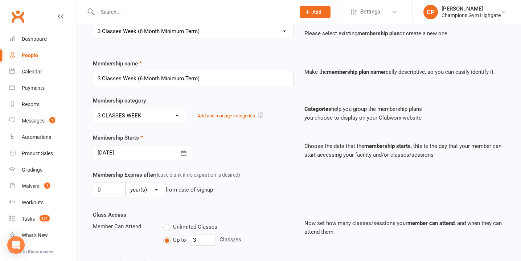
scroll to position [105, 0]
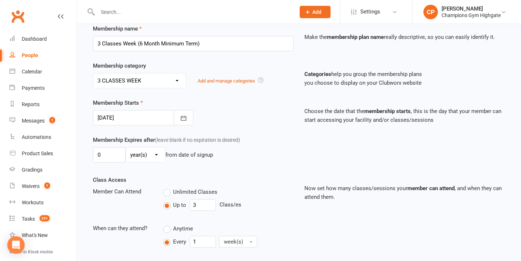
click at [124, 113] on div at bounding box center [143, 117] width 101 height 15
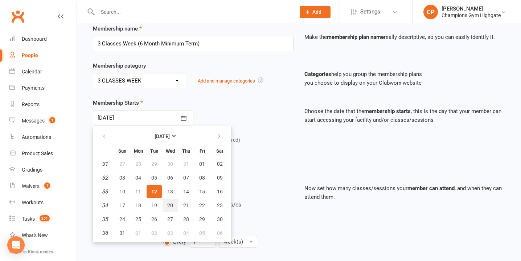
click at [166, 205] on button "20" at bounding box center [170, 205] width 15 height 13
type input "20 Aug 2025"
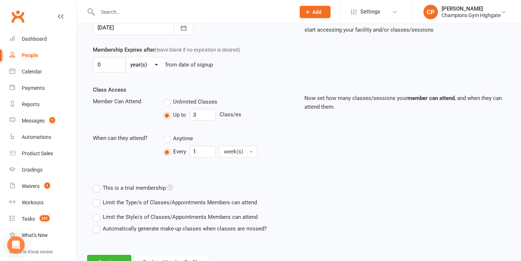
scroll to position [225, 0]
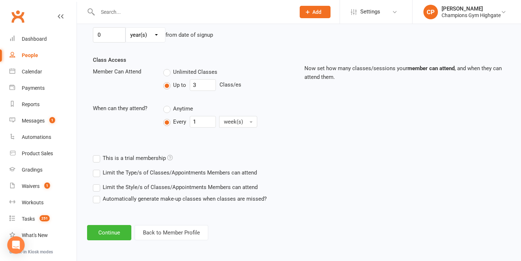
click at [96, 175] on label "Limit the Type/s of Classes/Appointments Members can attend" at bounding box center [175, 172] width 164 height 9
click at [96, 168] on input "Limit the Type/s of Classes/Appointments Members can attend" at bounding box center [95, 168] width 5 height 0
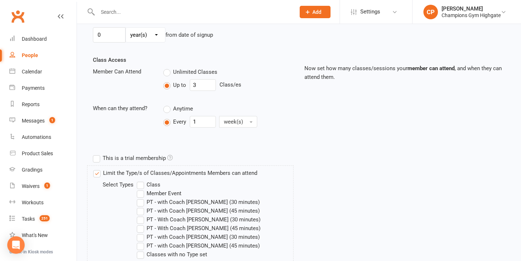
click at [138, 186] on label "Class" at bounding box center [149, 184] width 24 height 9
click at [138, 180] on input "Class" at bounding box center [139, 180] width 5 height 0
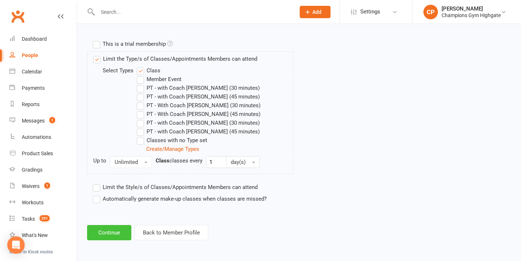
click at [120, 231] on button "Continue" at bounding box center [109, 232] width 44 height 15
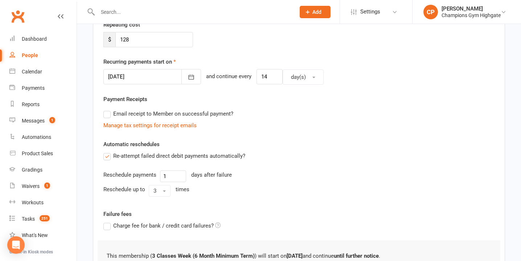
scroll to position [238, 0]
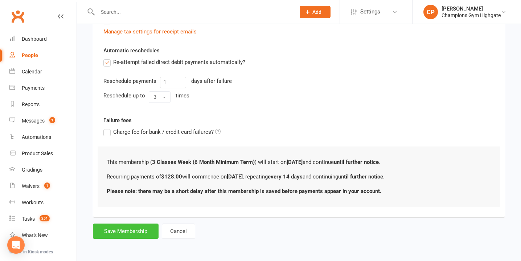
click at [137, 231] on button "Save Membership" at bounding box center [126, 230] width 66 height 15
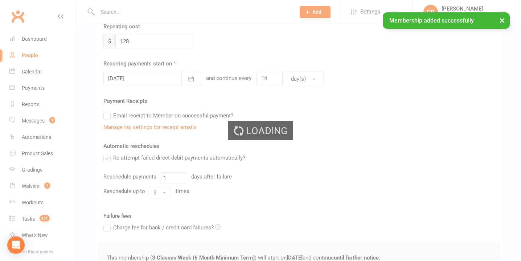
scroll to position [0, 0]
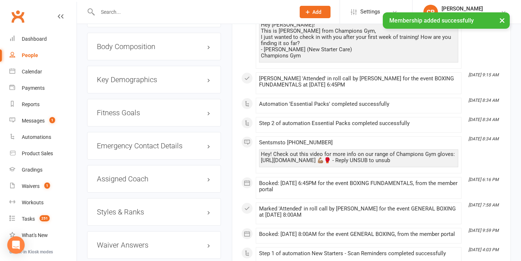
scroll to position [696, 0]
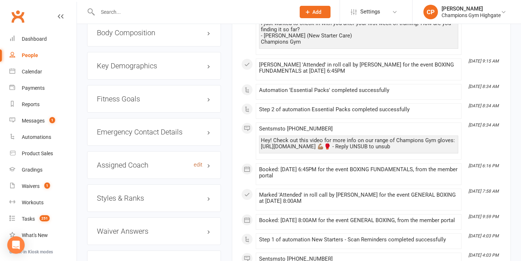
click at [201, 163] on link "edit" at bounding box center [198, 165] width 9 height 6
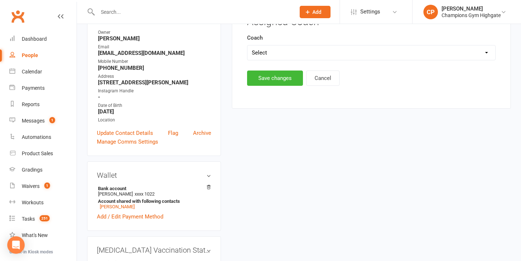
scroll to position [62, 0]
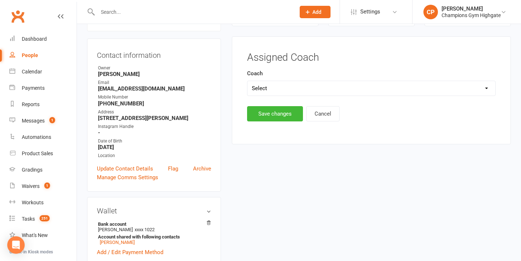
click at [270, 91] on select "Select Alexandre Alves Emma Mallia Loma Duran Singh Oscar James Brant" at bounding box center [372, 88] width 248 height 15
select select "Oscar James Brant"
click at [278, 115] on button "Save changes" at bounding box center [275, 113] width 56 height 15
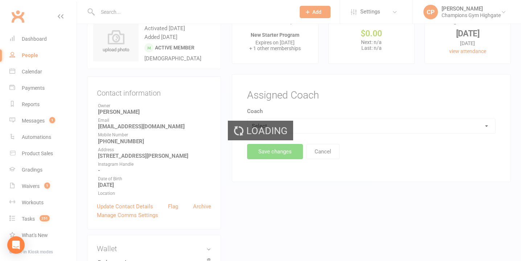
scroll to position [0, 0]
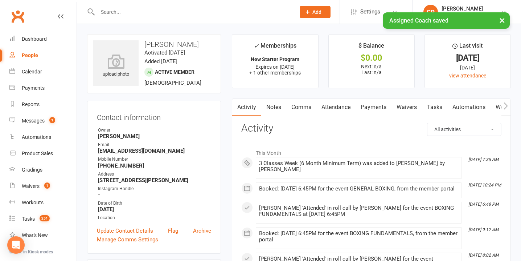
click at [407, 109] on link "Waivers" at bounding box center [407, 107] width 30 height 17
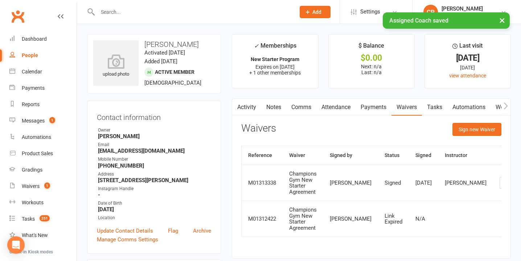
click at [441, 107] on link "Tasks" at bounding box center [434, 107] width 25 height 17
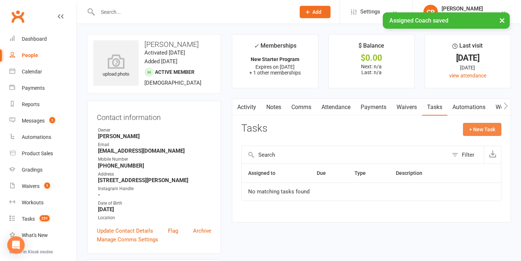
click at [476, 131] on button "+ New Task" at bounding box center [482, 129] width 38 height 13
select select "51774"
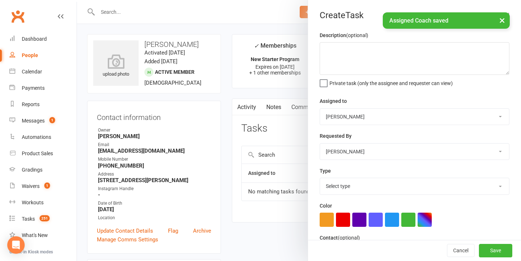
click at [349, 115] on select "Pamorn Martdee Helen Bologa Whitney Tuna Ronnarong (LOMA) Tongseeon Joondalup R…" at bounding box center [414, 117] width 189 height 16
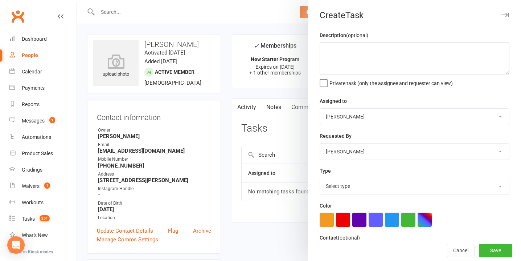
select select "53543"
click at [341, 184] on select "Select type Cancellation call Cancellation request Check about cancellation - m…" at bounding box center [414, 186] width 189 height 16
select select "23878"
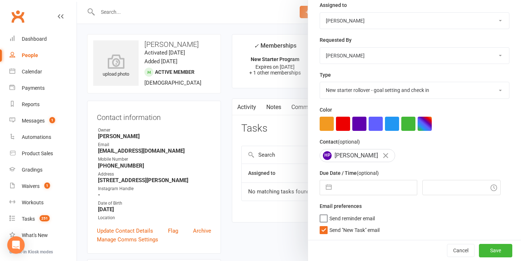
click at [347, 193] on input "text" at bounding box center [376, 187] width 82 height 15
select select "6"
select select "2025"
select select "7"
select select "2025"
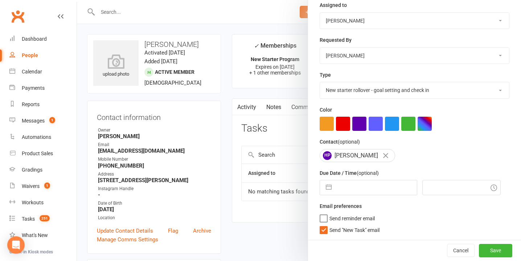
select select "8"
select select "2025"
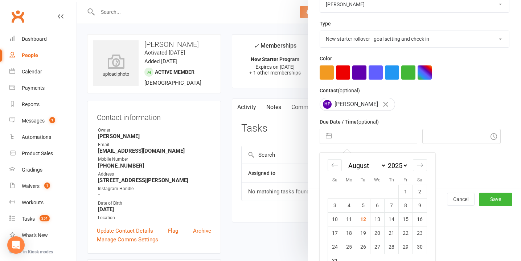
scroll to position [163, 0]
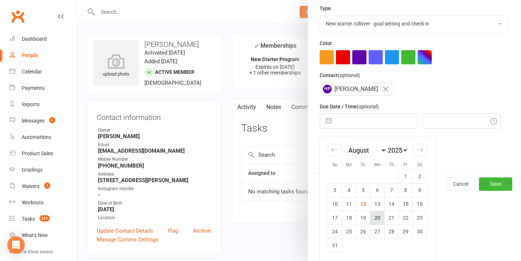
click at [375, 220] on td "20" at bounding box center [378, 218] width 14 height 14
type input "20 Aug 2025"
type input "7:45am"
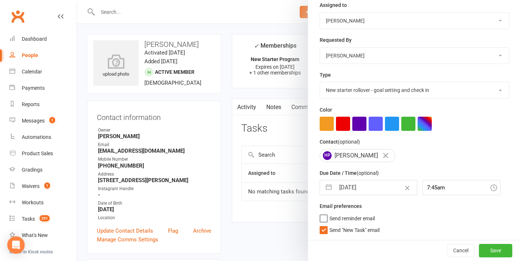
scroll to position [97, 0]
click at [495, 249] on button "Save" at bounding box center [495, 250] width 33 height 13
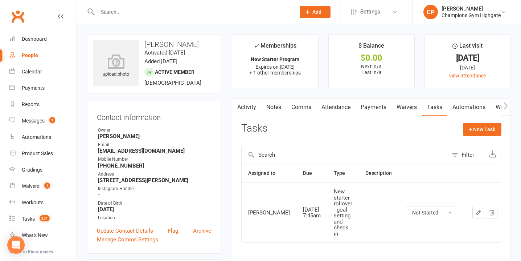
click at [330, 109] on link "Attendance" at bounding box center [336, 107] width 39 height 17
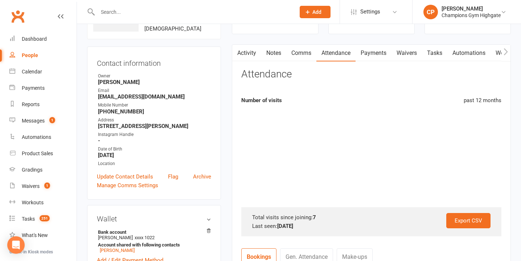
scroll to position [57, 0]
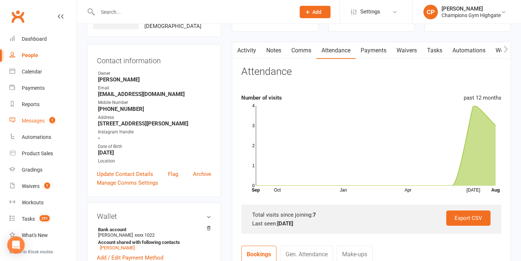
click at [48, 115] on link "Messages 1" at bounding box center [42, 121] width 67 height 16
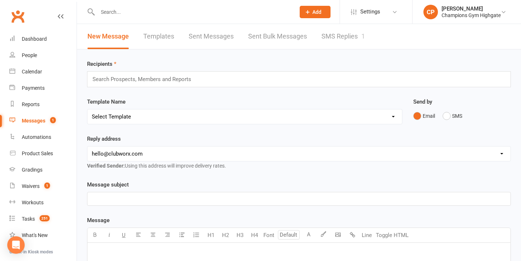
click at [333, 34] on link "SMS Replies 1" at bounding box center [344, 36] width 44 height 25
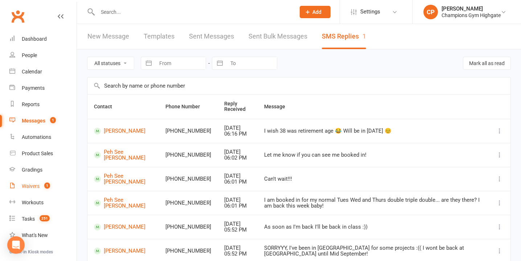
click at [37, 189] on link "Waivers 1" at bounding box center [42, 186] width 67 height 16
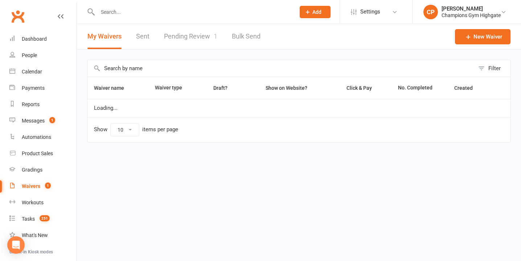
click at [196, 37] on link "Pending Review 1" at bounding box center [190, 36] width 53 height 25
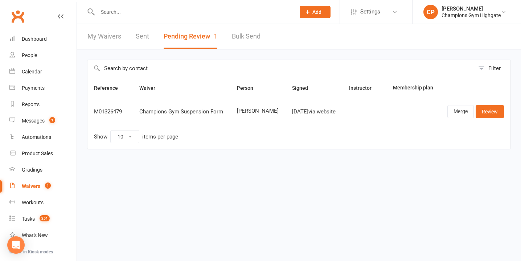
click at [173, 9] on input "text" at bounding box center [192, 12] width 195 height 10
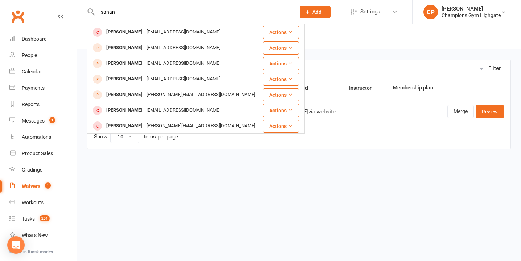
type input "sanan"
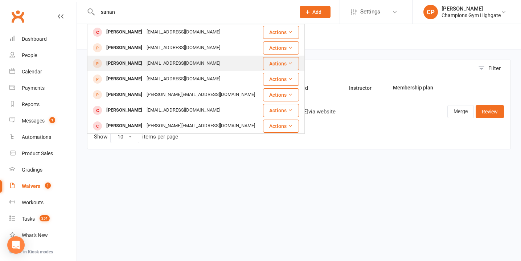
click at [161, 60] on div "sanamhakimi104@gmail.com" at bounding box center [184, 63] width 78 height 11
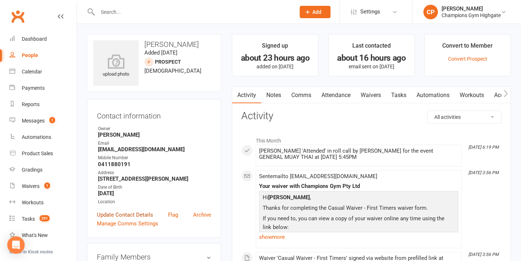
click at [139, 214] on link "Update Contact Details" at bounding box center [125, 214] width 56 height 9
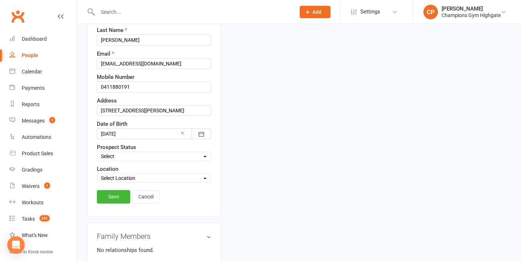
scroll to position [118, 0]
click at [143, 155] on select "Select Initial Contact Follow-up Call Follow-up Email Almost Ready Not Ready No…" at bounding box center [154, 156] width 114 height 8
click at [158, 152] on select "Select Initial Contact Follow-up Call Follow-up Email Almost Ready Not Ready No…" at bounding box center [154, 156] width 114 height 8
select select "Follow-up Call"
click at [115, 198] on link "Save" at bounding box center [113, 196] width 33 height 13
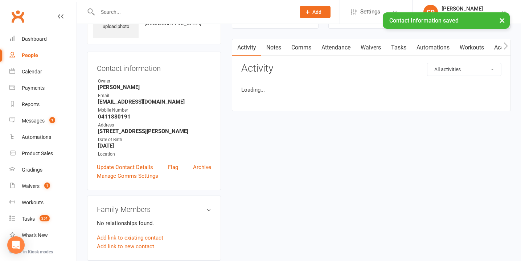
scroll to position [0, 0]
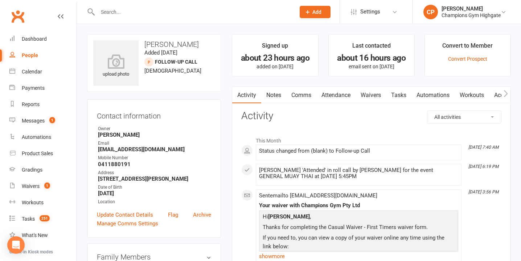
click at [168, 14] on input "text" at bounding box center [192, 12] width 195 height 10
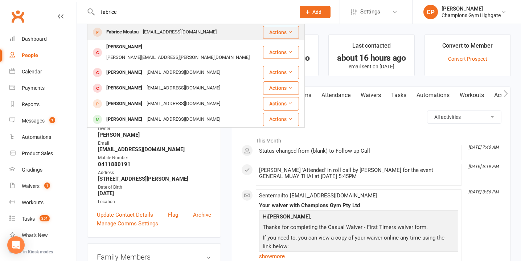
type input "fabrice"
click at [177, 31] on div "fabricemoutou7@gmail.com" at bounding box center [180, 32] width 78 height 11
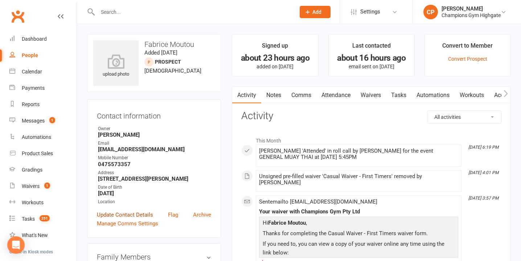
click at [135, 215] on link "Update Contact Details" at bounding box center [125, 214] width 56 height 9
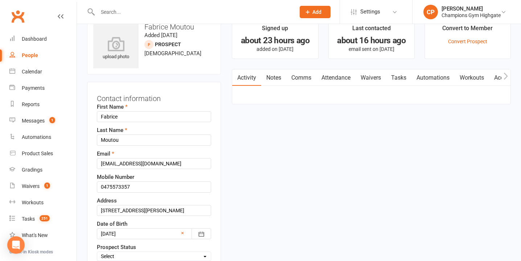
scroll to position [34, 0]
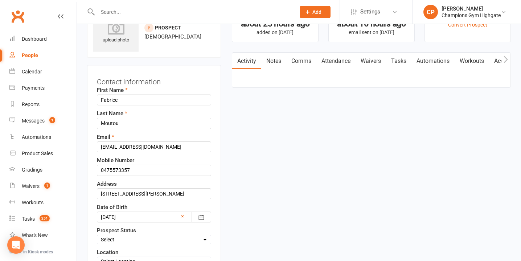
click at [151, 241] on select "Select Initial Contact Follow-up Call Follow-up Email Almost Ready Not Ready No…" at bounding box center [154, 239] width 114 height 8
select select "Follow-up Call"
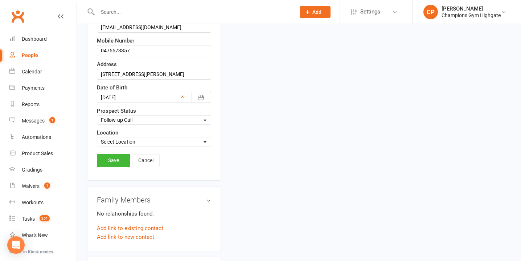
scroll to position [171, 0]
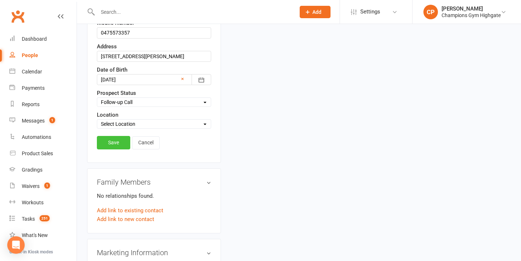
click at [113, 148] on link "Save" at bounding box center [113, 142] width 33 height 13
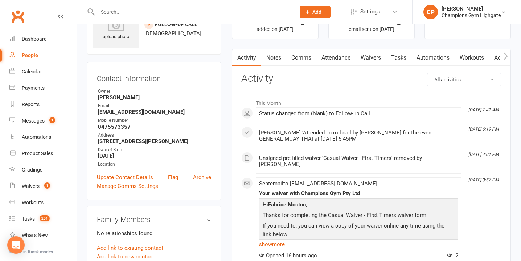
scroll to position [0, 0]
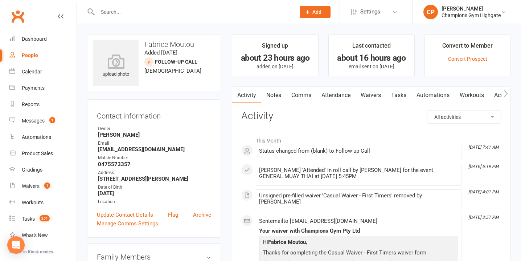
click at [268, 15] on input "text" at bounding box center [192, 12] width 195 height 10
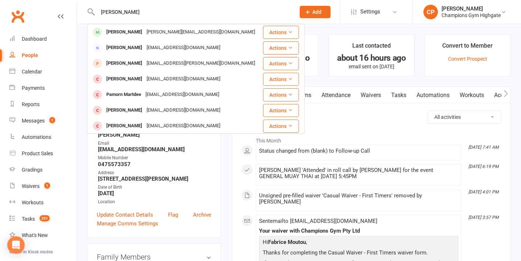
type input "pamela"
click at [225, 34] on div "Pamela Silva pamela_kariny@hotmail.com" at bounding box center [175, 32] width 174 height 15
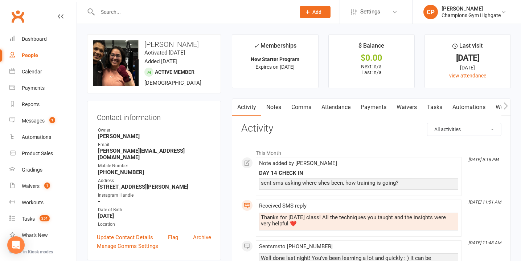
click at [274, 110] on link "Notes" at bounding box center [273, 107] width 25 height 17
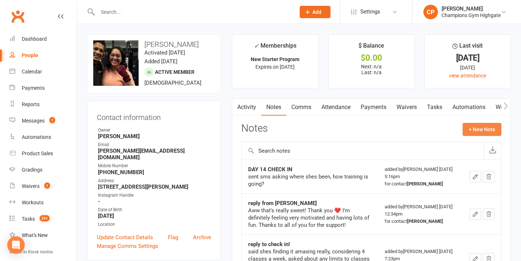
click at [477, 127] on button "+ New Note" at bounding box center [482, 129] width 39 height 13
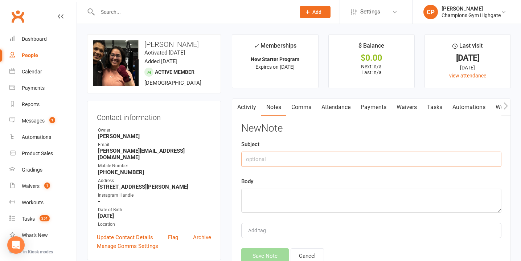
click at [278, 162] on input "text" at bounding box center [371, 158] width 260 height 15
type input "reply!"
click at [276, 201] on textarea at bounding box center [371, 200] width 260 height 24
type textarea "b"
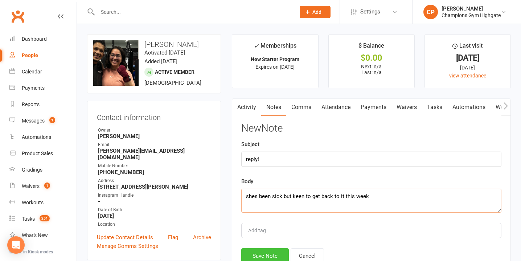
type textarea "shes been sick but keen to get back to it this week"
click at [273, 252] on button "Save Note" at bounding box center [265, 255] width 48 height 15
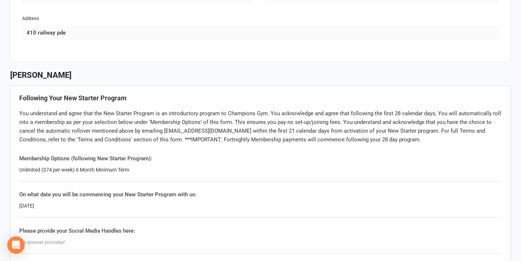
scroll to position [417, 0]
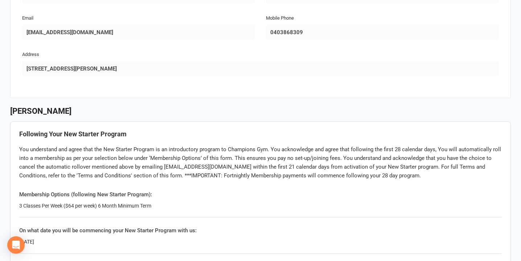
scroll to position [655, 0]
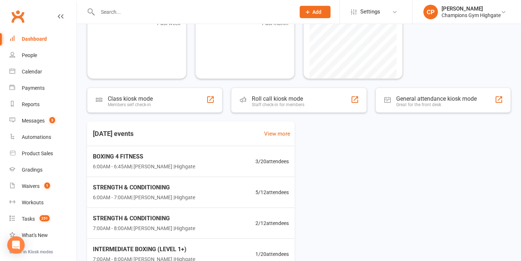
scroll to position [227, 0]
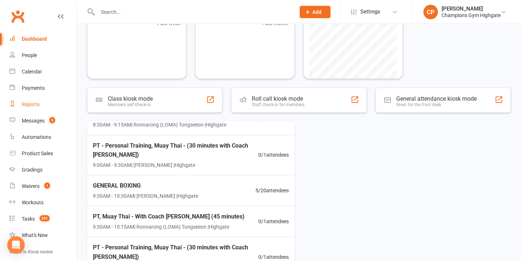
click at [36, 105] on div "Reports" at bounding box center [31, 104] width 18 height 6
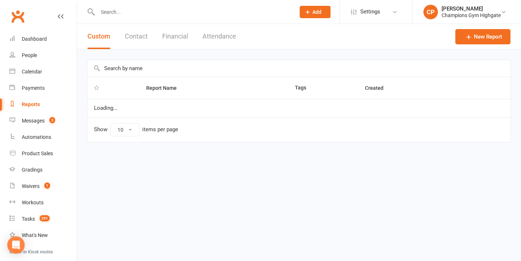
select select "100"
click at [216, 38] on button "Attendance" at bounding box center [220, 36] width 34 height 25
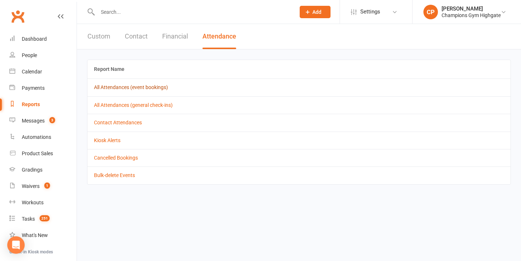
click at [157, 89] on link "All Attendances (event bookings)" at bounding box center [131, 87] width 74 height 6
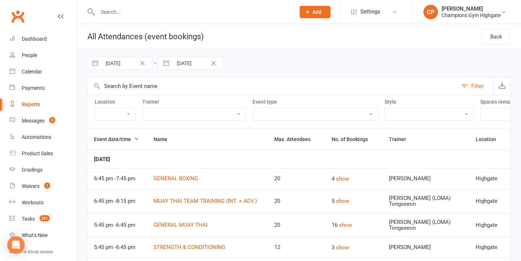
click at [116, 65] on input "29 Jul 2025" at bounding box center [127, 63] width 50 height 12
select select "5"
select select "2025"
select select "6"
select select "2025"
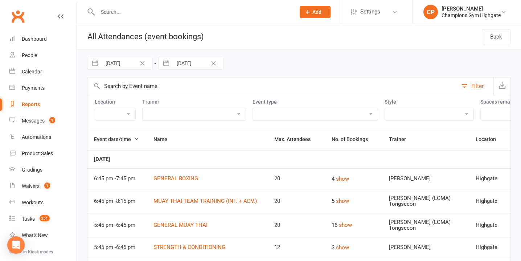
select select "7"
select select "2025"
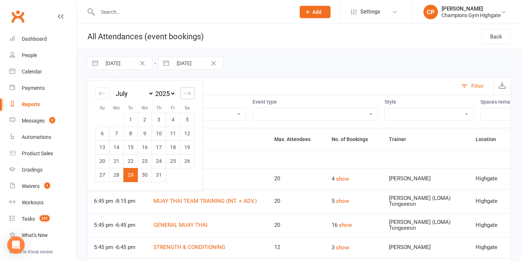
click at [191, 91] on icon "Move forward to switch to the next month." at bounding box center [187, 93] width 7 height 7
select select "8"
select select "2025"
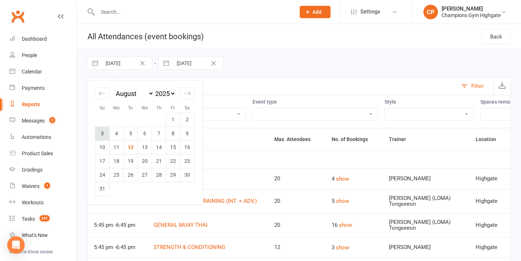
click at [104, 130] on td "3" at bounding box center [102, 133] width 14 height 14
type input "03 Aug 2025"
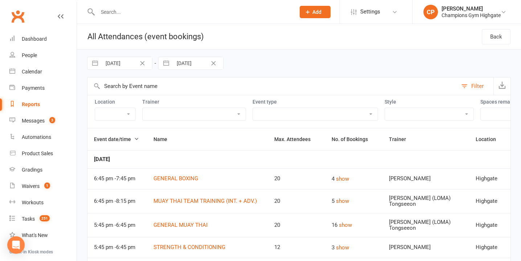
click at [109, 65] on input "03 Aug 2025" at bounding box center [127, 63] width 50 height 12
select select "6"
select select "2025"
select select "7"
select select "2025"
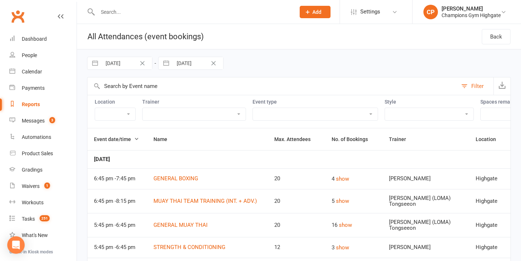
select select "8"
select select "2025"
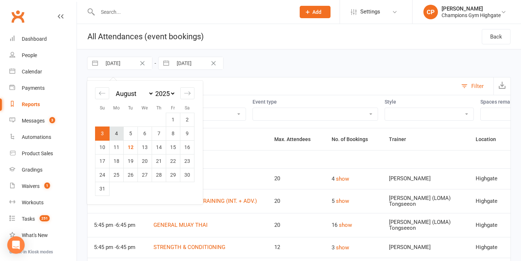
click at [120, 135] on td "4" at bounding box center [117, 133] width 14 height 14
type input "04 Aug 2025"
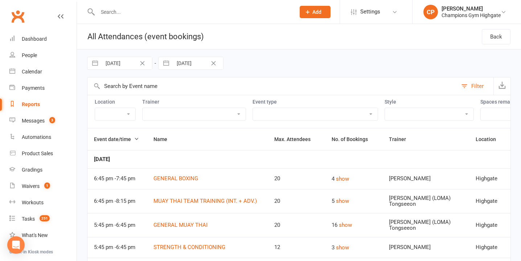
select select "6"
select select "2025"
select select "7"
select select "2025"
select select "8"
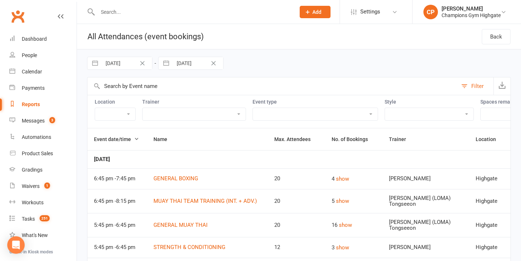
select select "2025"
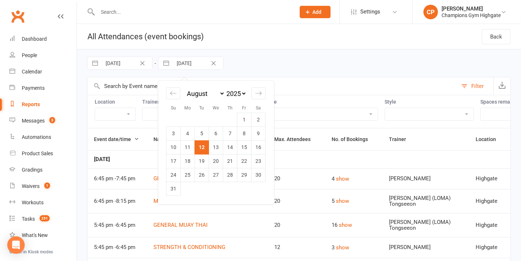
click at [182, 65] on input "12 Aug 2025" at bounding box center [198, 63] width 50 height 12
click at [175, 147] on td "10" at bounding box center [174, 147] width 14 height 14
type input "10 Aug 2025"
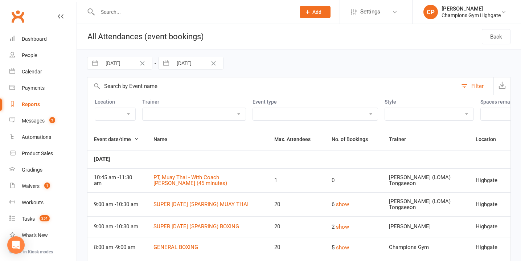
click at [120, 117] on select "Myaree Highgate" at bounding box center [115, 114] width 40 height 12
select select "6648"
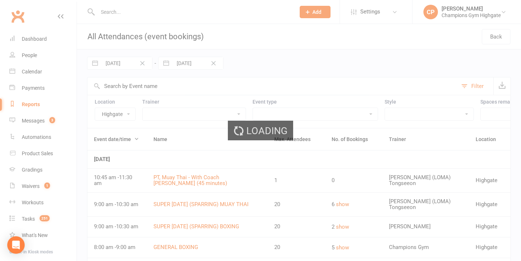
click at [184, 116] on div "Loading" at bounding box center [260, 130] width 521 height 261
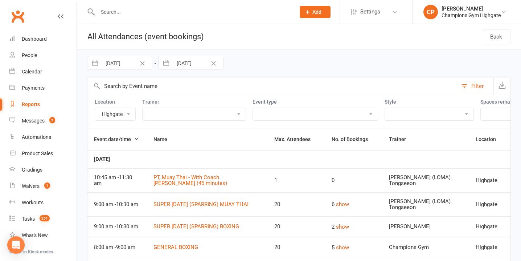
click at [289, 112] on select "Class Member Event PT - with Coach Emma (30 minutes) PT - with Coach Emma (45 m…" at bounding box center [315, 114] width 125 height 12
select select "11788"
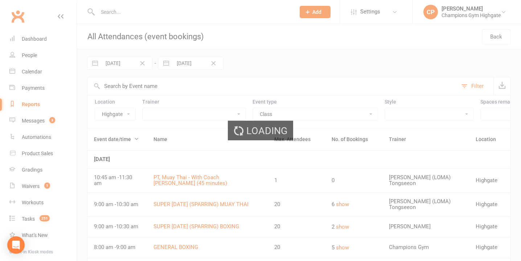
click at [390, 111] on div "Loading" at bounding box center [260, 130] width 521 height 261
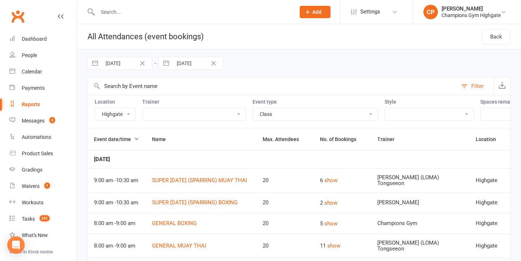
click at [390, 111] on select "Boxing Muay Thai Personal Training (30 Minutes) Personal Training (45 Minutes) …" at bounding box center [429, 114] width 89 height 12
select select "1228"
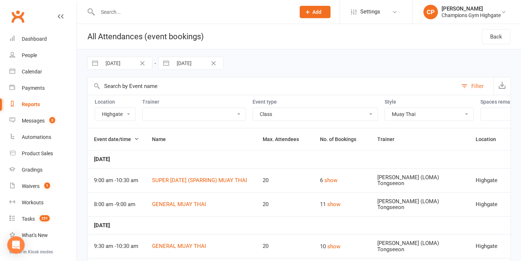
click at [481, 117] on select "Full - no free spaces 1 2 3 4 5 6 7 8 9 10 More than 10 Over-booked No limit" at bounding box center [513, 114] width 64 height 12
click at [31, 103] on div "Reports" at bounding box center [31, 104] width 18 height 6
select select "100"
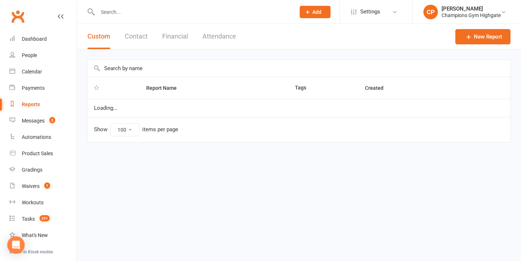
click at [215, 34] on button "Attendance" at bounding box center [220, 36] width 34 height 25
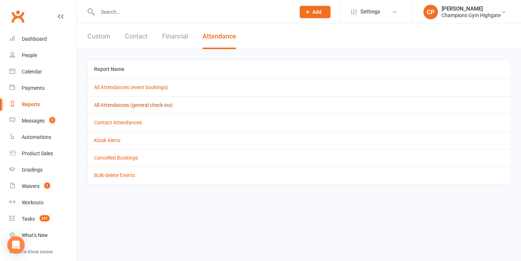
click at [155, 103] on link "All Attendances (general check-ins)" at bounding box center [133, 105] width 79 height 6
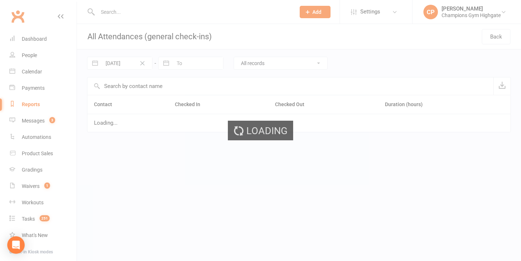
click at [125, 64] on div "Loading" at bounding box center [260, 130] width 521 height 261
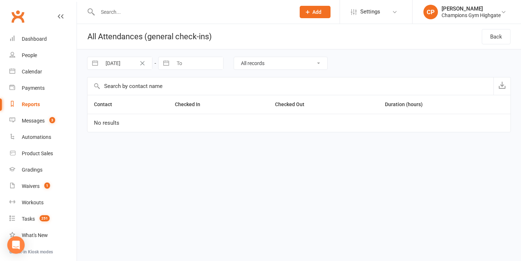
click at [126, 64] on input "29 Jul 2025" at bounding box center [127, 63] width 50 height 12
select select "5"
select select "2025"
select select "6"
select select "2025"
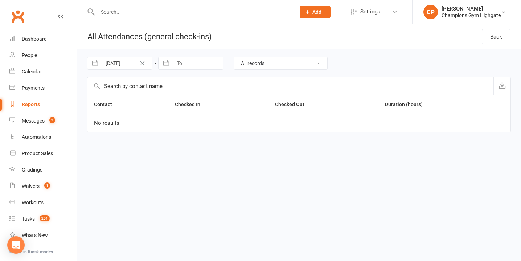
select select "7"
select select "2025"
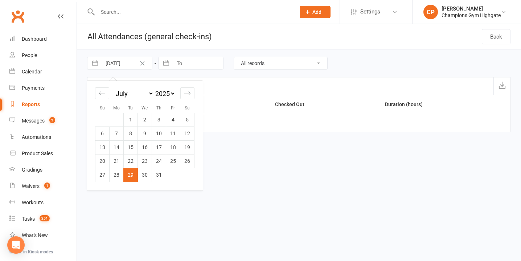
click at [233, 109] on th "Checked In" at bounding box center [218, 104] width 100 height 19
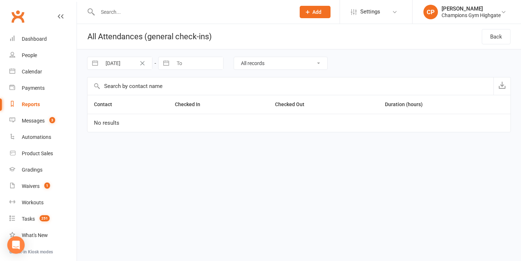
click at [37, 102] on div "Reports" at bounding box center [31, 104] width 18 height 6
select select "100"
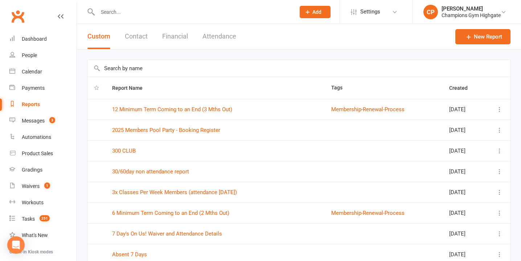
click at [143, 38] on button "Contact" at bounding box center [136, 36] width 23 height 25
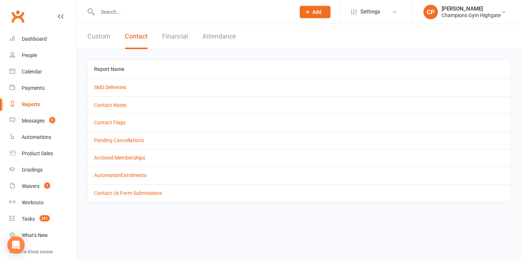
click at [235, 36] on button "Attendance" at bounding box center [220, 36] width 34 height 25
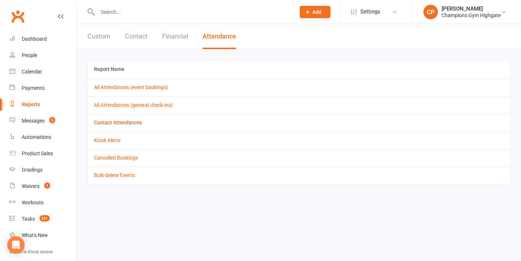
click at [126, 125] on link "Contact Attendances" at bounding box center [118, 122] width 48 height 6
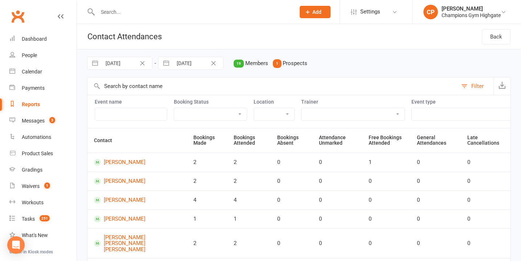
click at [121, 63] on input "29 Jul 2025" at bounding box center [127, 63] width 50 height 12
select select "5"
select select "2025"
select select "6"
select select "2025"
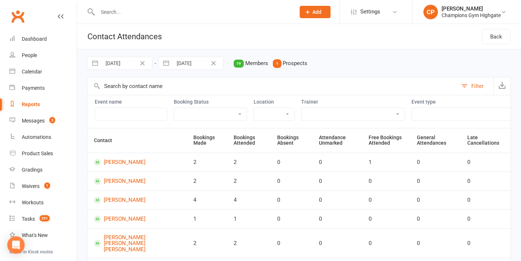
select select "7"
select select "2025"
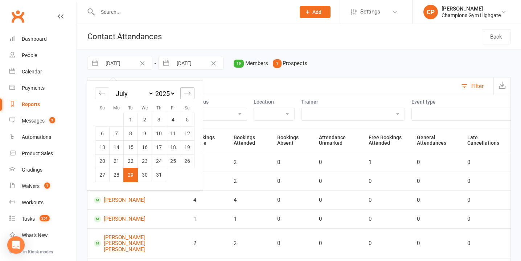
click at [189, 94] on icon "Move forward to switch to the next month." at bounding box center [187, 93] width 7 height 7
select select "8"
select select "2025"
click at [121, 132] on td "4" at bounding box center [117, 133] width 14 height 14
type input "04 Aug 2025"
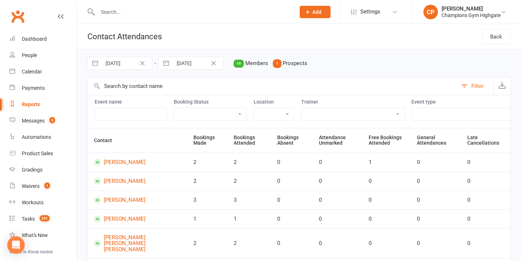
click at [195, 64] on input "12 Aug 2025" at bounding box center [198, 63] width 50 height 12
select select "6"
select select "2025"
select select "7"
select select "2025"
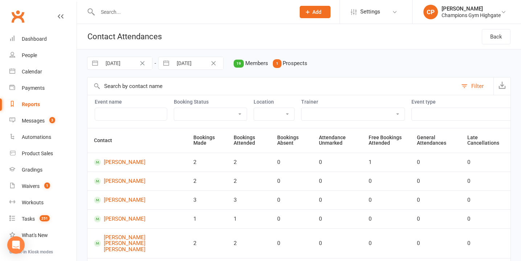
select select "8"
select select "2025"
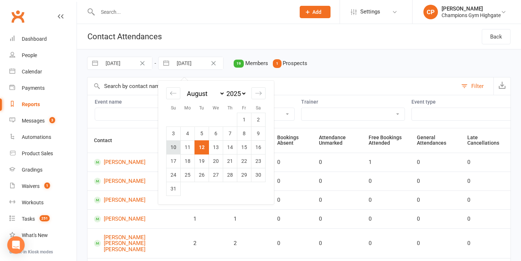
click at [174, 146] on td "10" at bounding box center [174, 147] width 14 height 14
type input "10 Aug 2025"
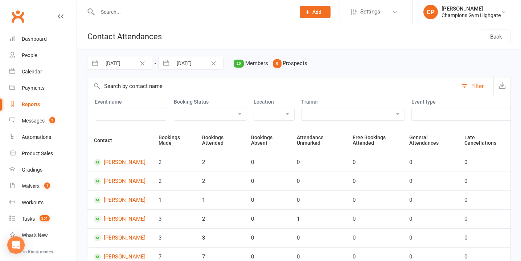
click at [200, 117] on select "Attended Absent Not absent Attendance not marked" at bounding box center [210, 114] width 73 height 12
select select "attended"
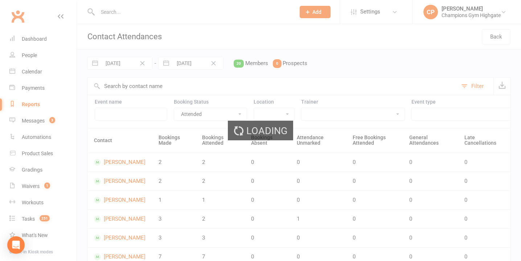
click at [275, 115] on div "Loading" at bounding box center [260, 130] width 521 height 261
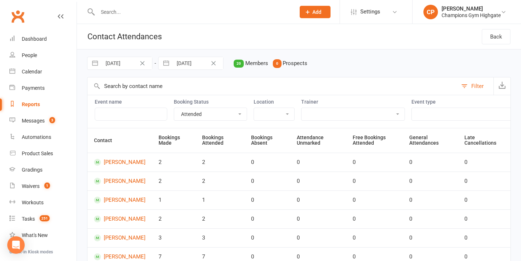
click at [272, 117] on select "Myaree Highgate" at bounding box center [274, 114] width 40 height 12
select select "6648"
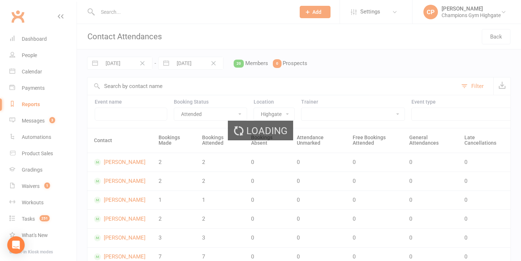
click at [417, 113] on select "Class Member Event PT - with Coach Emma (30 minutes) PT - with Coach Emma (45 m…" at bounding box center [474, 114] width 125 height 12
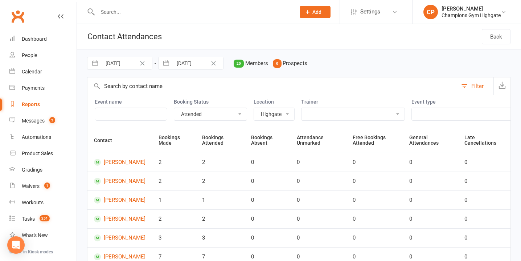
select select "11788"
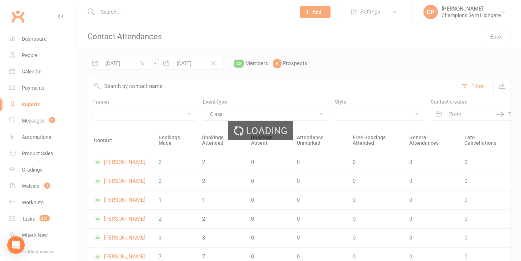
scroll to position [0, 210]
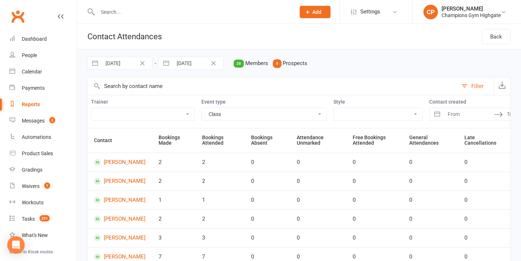
click at [384, 114] on select "Boxing Muay Thai Personal Training (30 Minutes) Personal Training (45 Minutes) …" at bounding box center [378, 114] width 89 height 12
select select "1228"
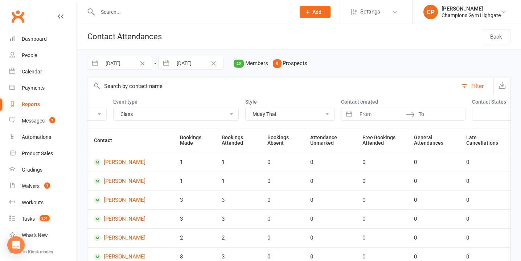
scroll to position [0, 325]
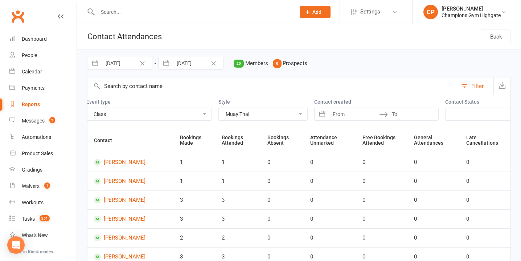
click at [446, 114] on select "[Member] Active [Member] Cancelled [Member] Suspended [Member] Active or Cancel…" at bounding box center [490, 114] width 88 height 12
select select "Active"
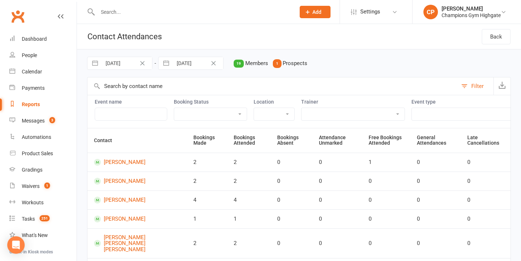
select select "5"
select select "2025"
select select "6"
select select "2025"
select select "7"
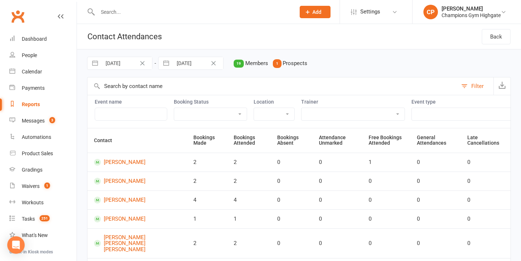
select select "2025"
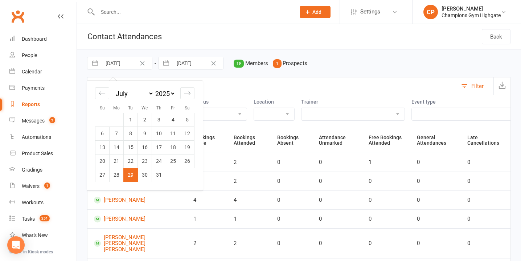
click at [122, 63] on input "29 Jul 2025" at bounding box center [127, 63] width 50 height 12
click at [187, 95] on icon "Move forward to switch to the next month." at bounding box center [187, 93] width 7 height 7
select select "8"
select select "2025"
click at [119, 130] on td "4" at bounding box center [117, 133] width 14 height 14
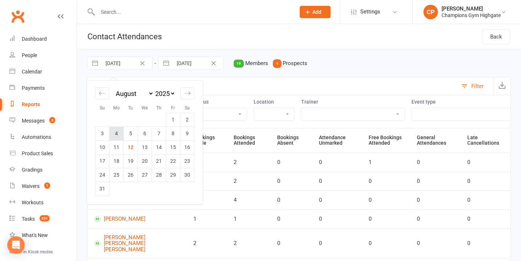
type input "04 Aug 2025"
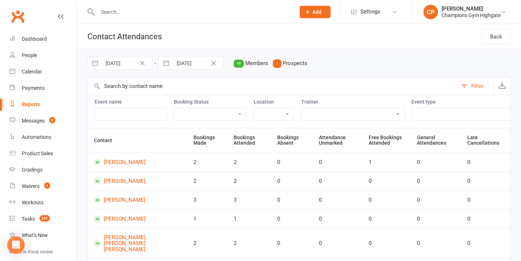
click at [198, 65] on input "12 Aug 2025" at bounding box center [198, 63] width 50 height 12
select select "6"
select select "2025"
select select "7"
select select "2025"
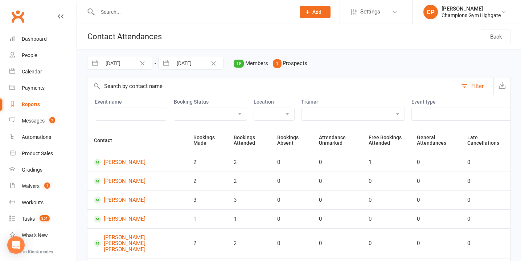
select select "8"
select select "2025"
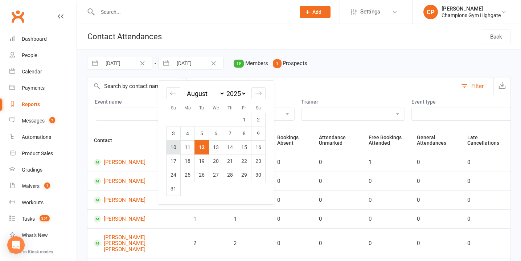
click at [174, 148] on td "10" at bounding box center [174, 147] width 14 height 14
type input "10 Aug 2025"
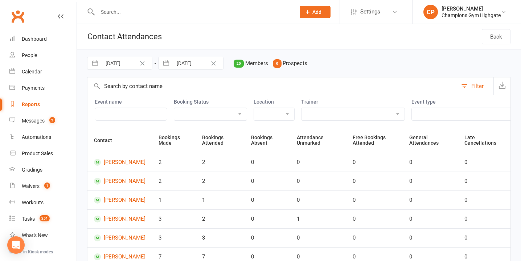
click at [224, 110] on select "Attended Absent Not absent Attendance not marked" at bounding box center [210, 114] width 73 height 12
select select "attended"
click at [278, 114] on select "Myaree Highgate" at bounding box center [274, 114] width 40 height 12
select select "6648"
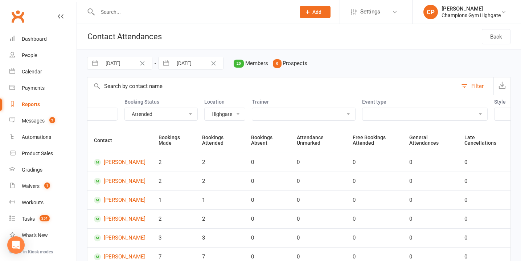
scroll to position [0, 117]
click at [364, 115] on select "Class Member Event PT - with Coach Emma (30 minutes) PT - with Coach Emma (45 m…" at bounding box center [357, 114] width 125 height 12
select select "11788"
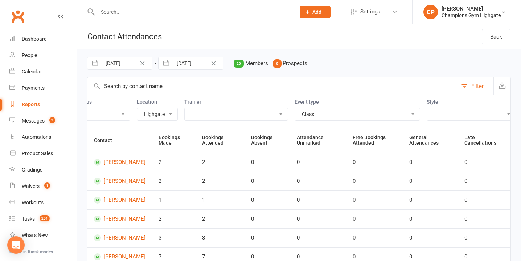
click at [477, 113] on select "Boxing Muay Thai Personal Training (30 Minutes) Personal Training (45 Minutes) …" at bounding box center [471, 114] width 89 height 12
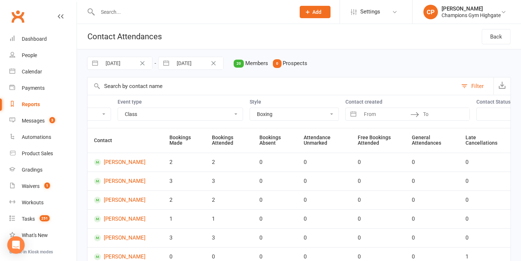
scroll to position [0, 325]
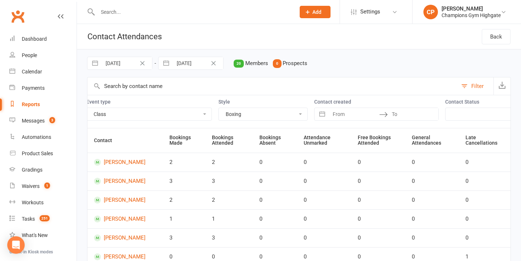
click at [446, 112] on select "[Member] Active [Member] Cancelled [Member] Suspended [Member] Active or Cancel…" at bounding box center [490, 114] width 88 height 12
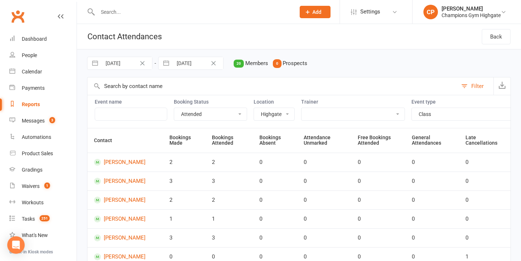
click at [382, 115] on select "Pamorn Martdee Ronnarong (LOMA) Tongseeon Oscar Brant Jordan Lawlor Jordan Sear…" at bounding box center [353, 114] width 103 height 12
click at [500, 88] on icon "button" at bounding box center [502, 84] width 7 height 7
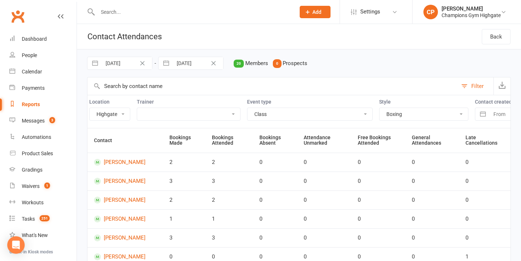
scroll to position [0, 178]
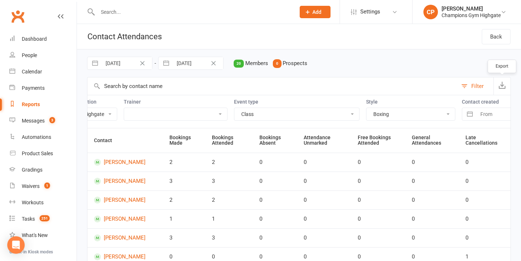
click at [402, 114] on select "Boxing Muay Thai Personal Training (30 Minutes) Personal Training (45 Minutes) …" at bounding box center [411, 114] width 89 height 12
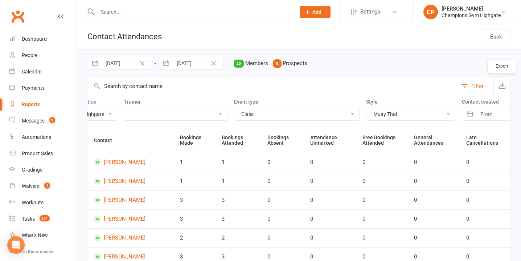
click at [506, 85] on button "button" at bounding box center [502, 85] width 17 height 17
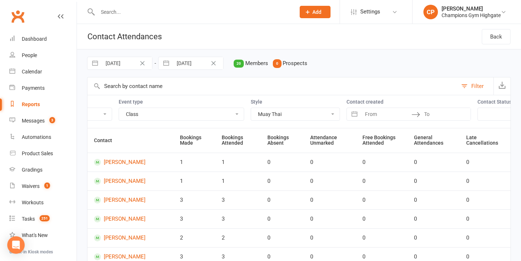
scroll to position [0, 325]
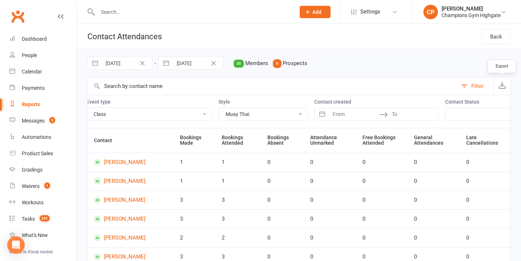
click at [270, 114] on select "Boxing Muay Thai Personal Training (30 Minutes) Personal Training (45 Minutes) …" at bounding box center [263, 114] width 89 height 12
select select "1226"
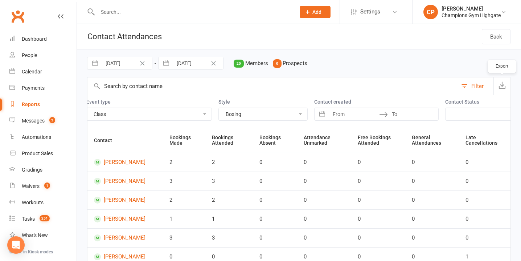
click at [497, 85] on button "button" at bounding box center [502, 85] width 17 height 17
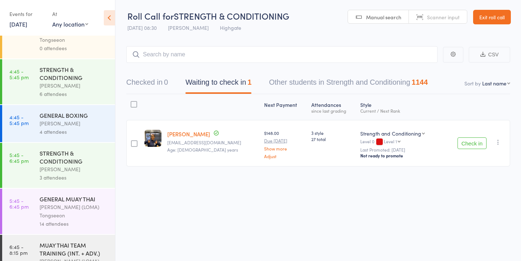
scroll to position [815, 0]
